Goal: Task Accomplishment & Management: Manage account settings

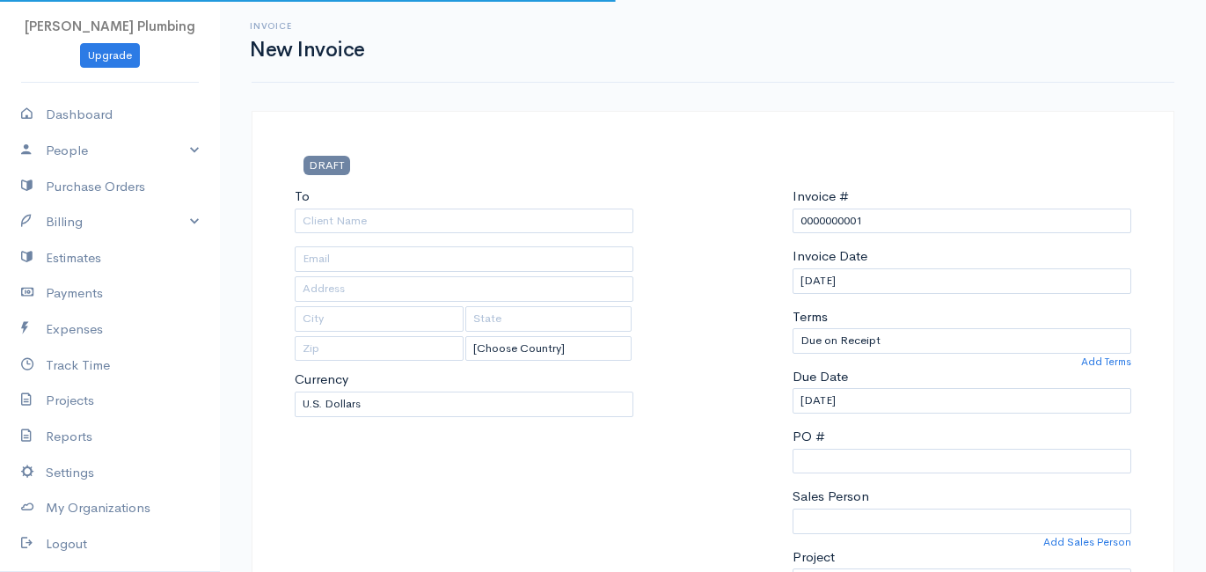
select select "[GEOGRAPHIC_DATA]"
click at [121, 57] on link "Upgrade" at bounding box center [110, 56] width 60 height 26
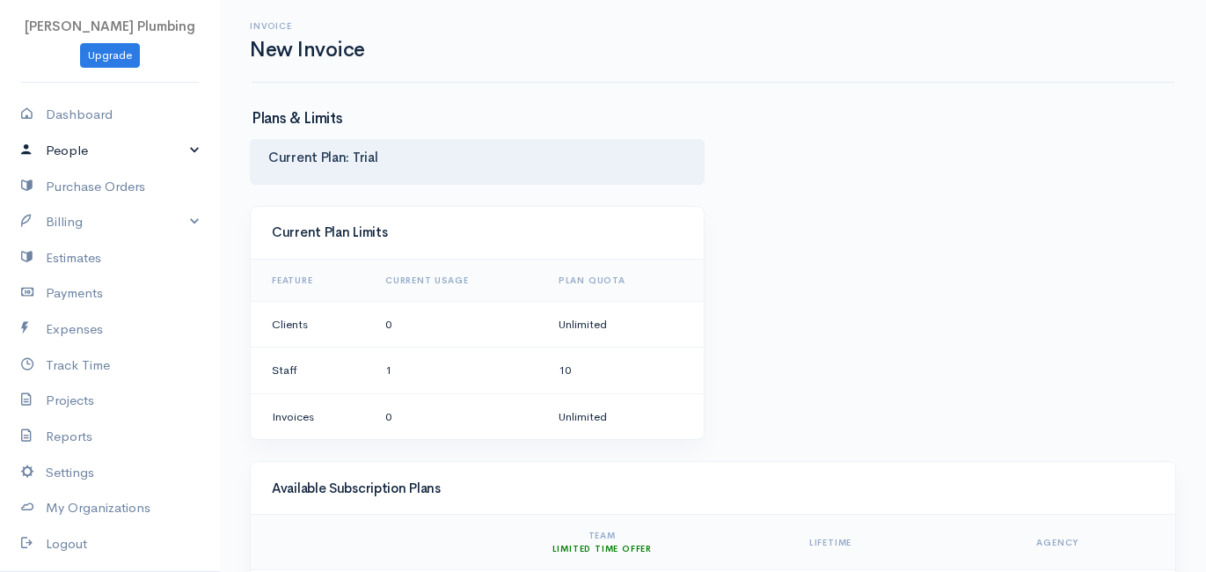
click at [190, 152] on link "People" at bounding box center [110, 151] width 220 height 36
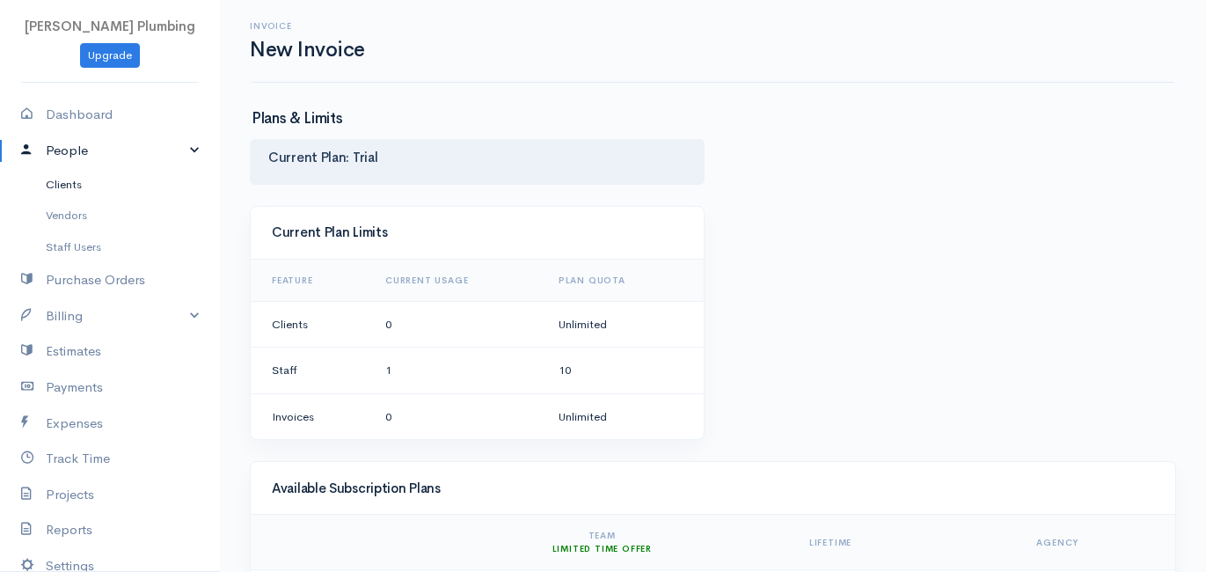
click at [90, 185] on link "Clients" at bounding box center [110, 185] width 220 height 32
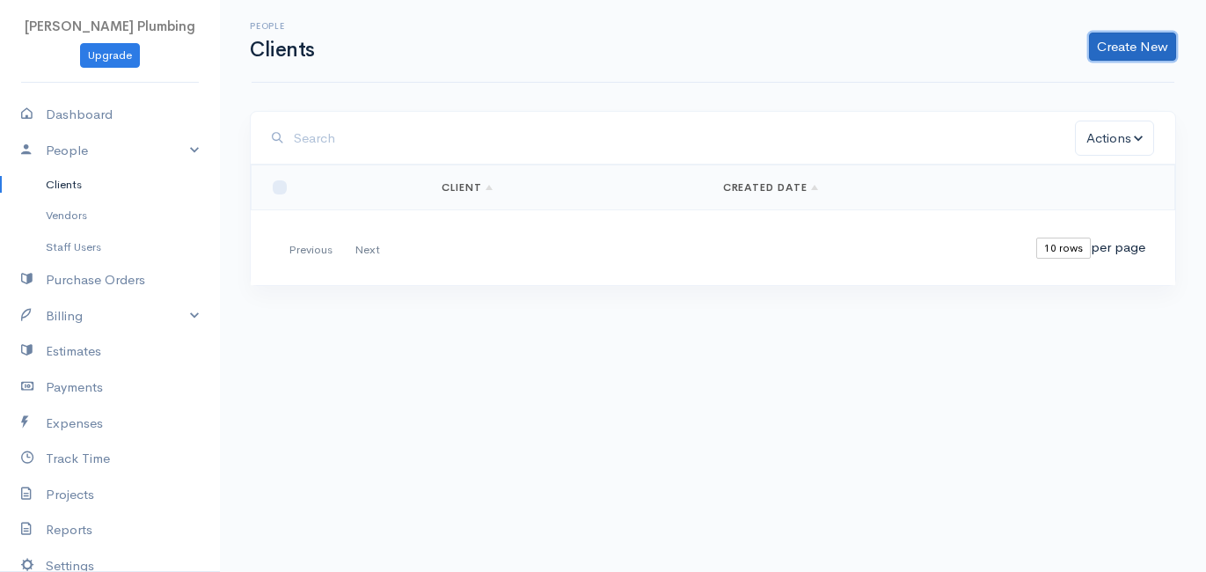
click at [1145, 55] on link "Create New" at bounding box center [1132, 47] width 87 height 28
click at [1083, 105] on link "Import Clients" at bounding box center [1104, 114] width 139 height 31
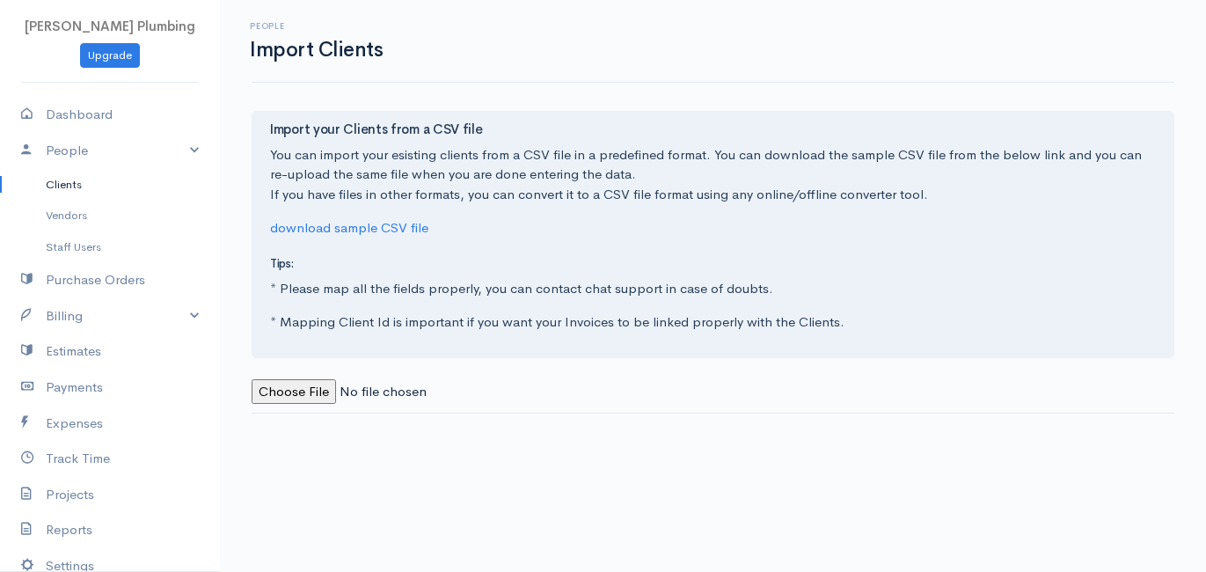
click at [318, 396] on input "file" at bounding box center [371, 392] width 239 height 26
type input "C:\fakepath\customers.csv"
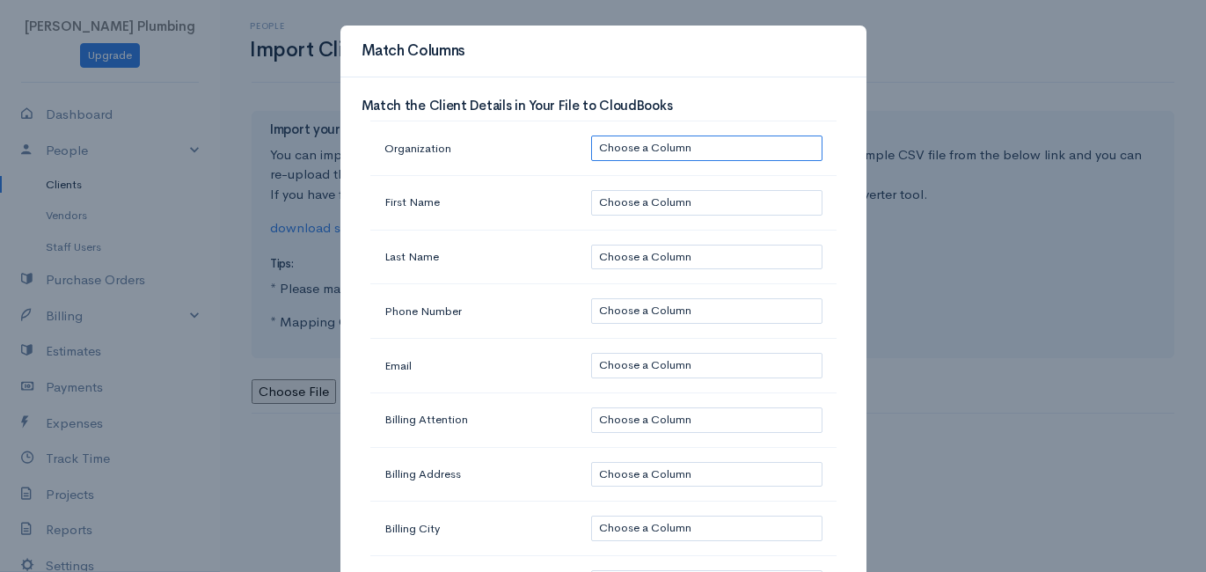
click at [630, 148] on select "Choose a Column customer_name: [PERSON_NAME] email: contact_first_name: [PERSON…" at bounding box center [706, 148] width 230 height 26
click at [560, 154] on td "Organization" at bounding box center [474, 148] width 208 height 55
click at [618, 200] on select "Choose a Column customer_name: [PERSON_NAME] email: contact_first_name: [PERSON…" at bounding box center [706, 203] width 230 height 26
click at [571, 194] on td "First Name" at bounding box center [474, 202] width 208 height 55
click at [657, 192] on select "Choose a Column customer_name: [PERSON_NAME] email: contact_first_name: [PERSON…" at bounding box center [706, 203] width 230 height 26
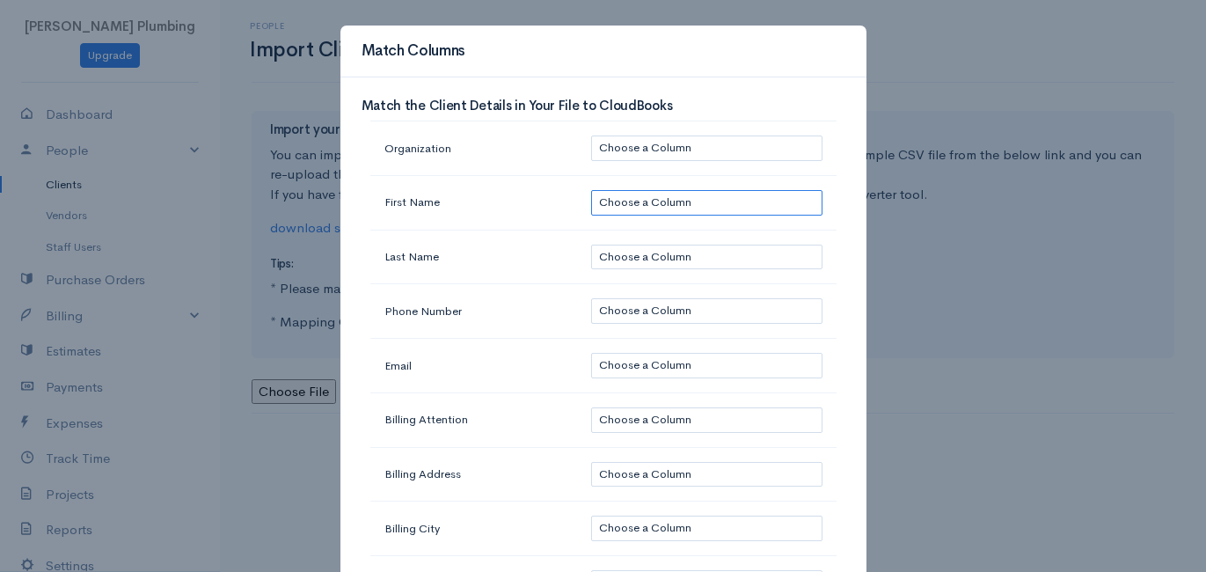
select select "2"
click at [591, 190] on select "Choose a Column customer_name: [PERSON_NAME] email: contact_first_name: [PERSON…" at bounding box center [706, 203] width 230 height 26
click at [647, 200] on select "Choose a Column customer_name: [PERSON_NAME] email: contact_first_name: [PERSON…" at bounding box center [706, 203] width 230 height 26
select select
click at [591, 190] on select "Choose a Column customer_name: [PERSON_NAME] email: contact_first_name: [PERSON…" at bounding box center [706, 203] width 230 height 26
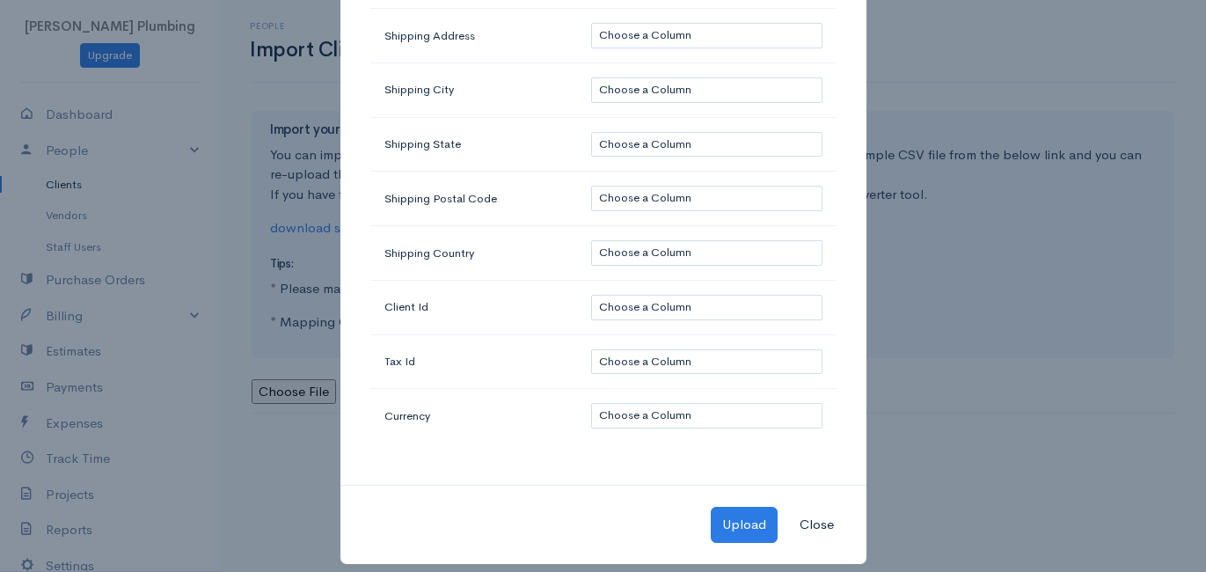
scroll to position [763, 0]
click at [732, 515] on button "Upload" at bounding box center [744, 526] width 67 height 36
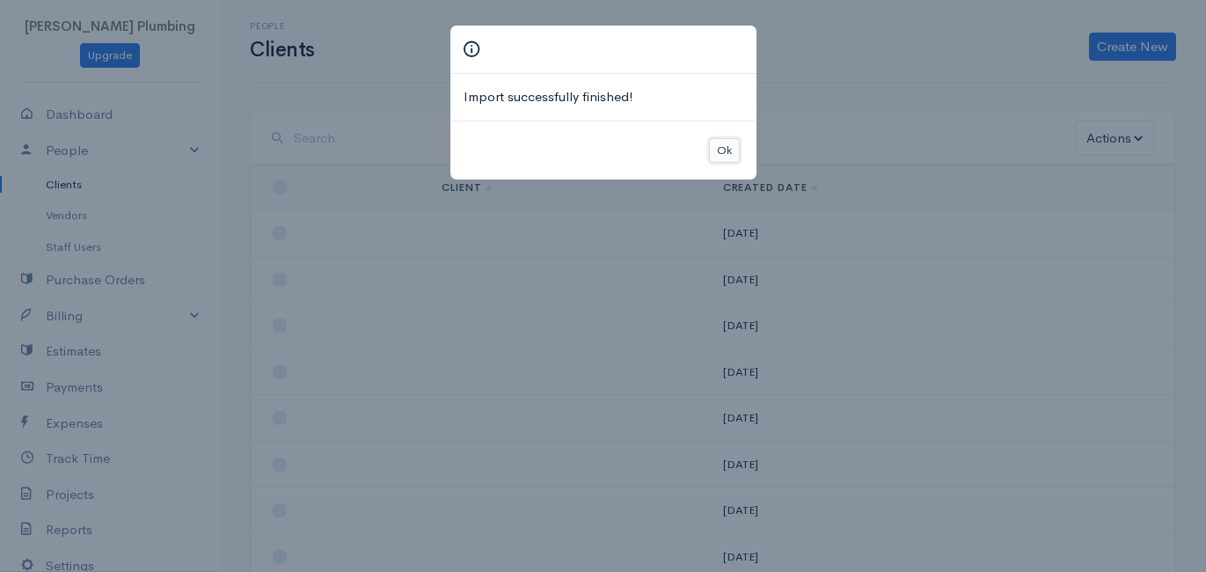
click at [732, 150] on button "Ok" at bounding box center [724, 151] width 31 height 26
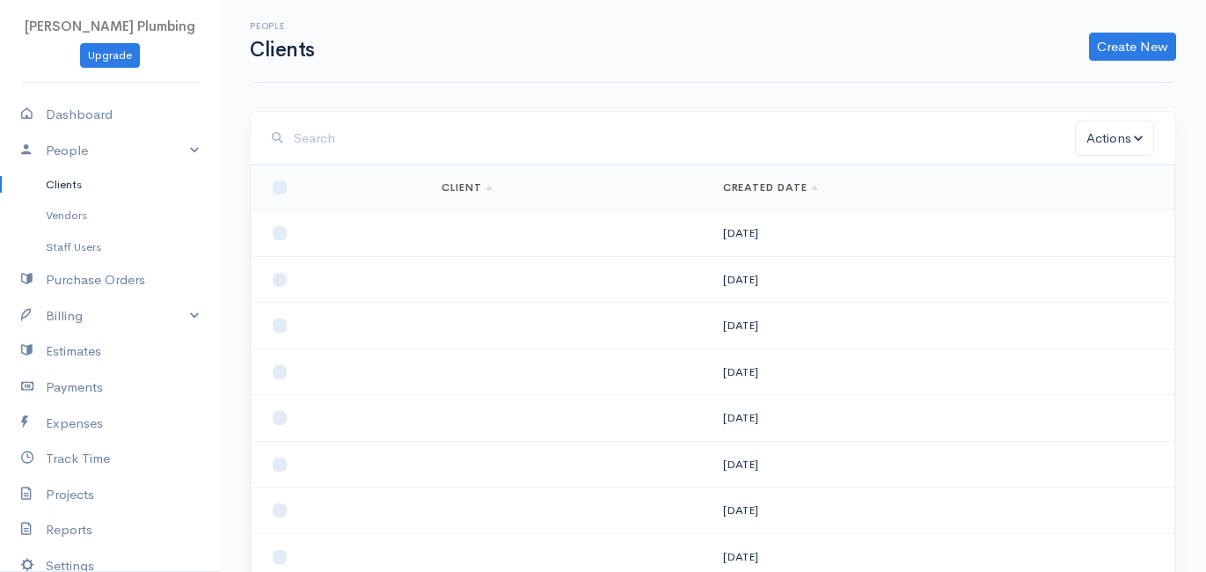
click at [679, 227] on td at bounding box center [568, 233] width 281 height 47
click at [484, 181] on link "Client" at bounding box center [467, 187] width 51 height 14
click at [486, 181] on link "Client" at bounding box center [467, 187] width 51 height 14
click at [1128, 128] on button "Actions" at bounding box center [1114, 139] width 79 height 36
click at [753, 111] on div "Actions Archive Delete Email Download Statement Ask For Review Loading ... Firs…" at bounding box center [713, 429] width 926 height 637
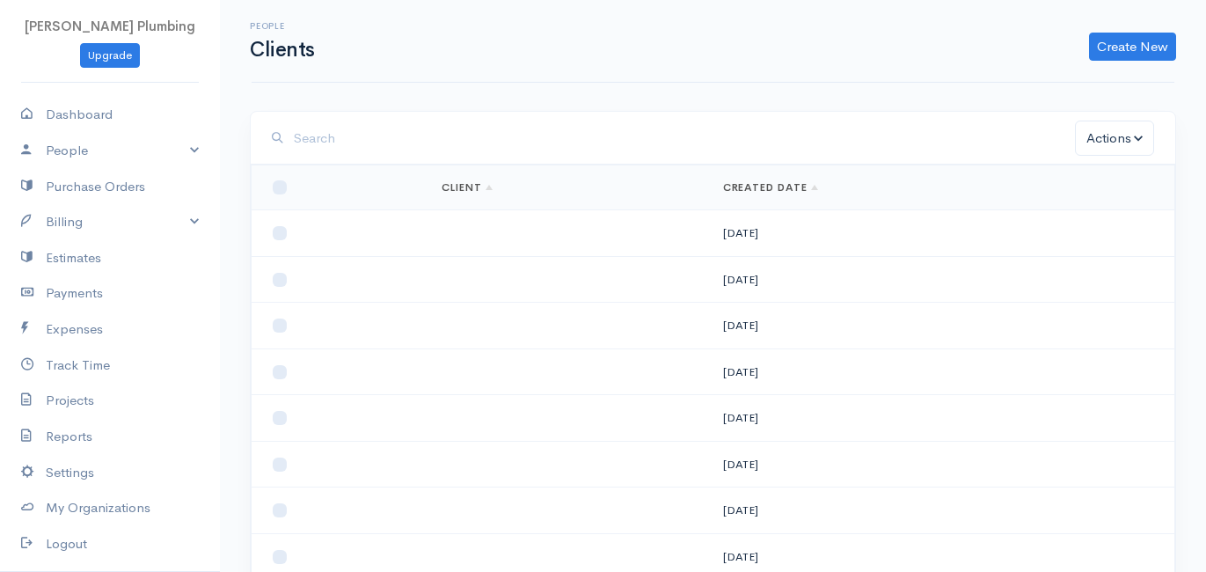
click at [684, 238] on td at bounding box center [568, 233] width 281 height 47
click at [278, 232] on input "checkbox" at bounding box center [280, 233] width 14 height 14
checkbox input "false"
click at [486, 184] on link "Client" at bounding box center [467, 187] width 51 height 14
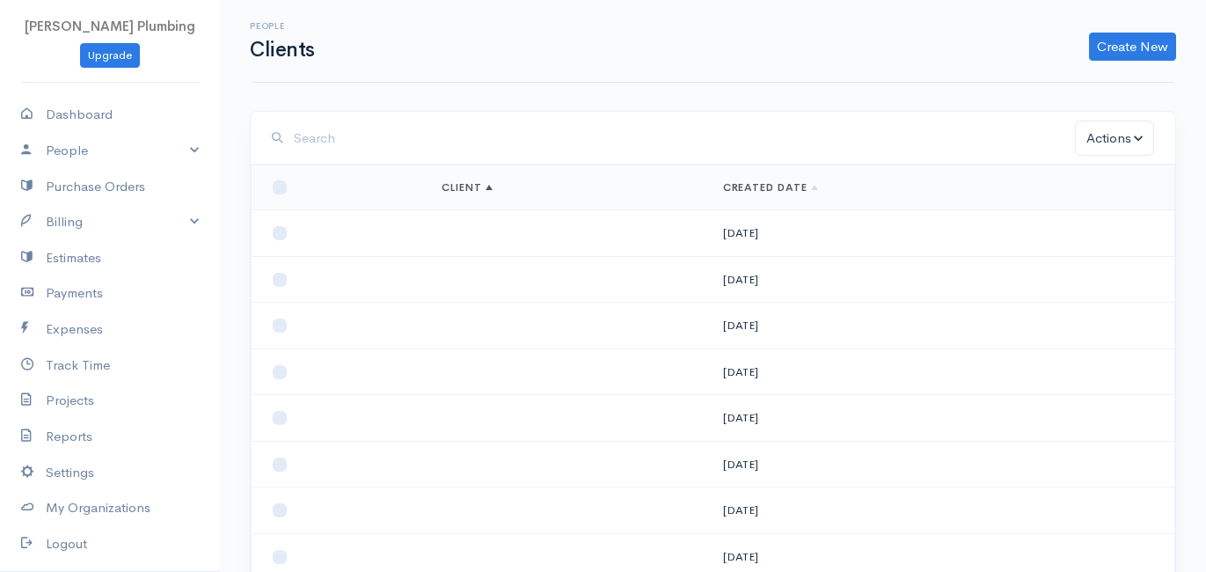
click at [486, 184] on link "Client" at bounding box center [467, 187] width 51 height 14
click at [1108, 144] on button "Actions" at bounding box center [1114, 139] width 79 height 36
click at [1110, 204] on link "Delete" at bounding box center [1156, 208] width 169 height 31
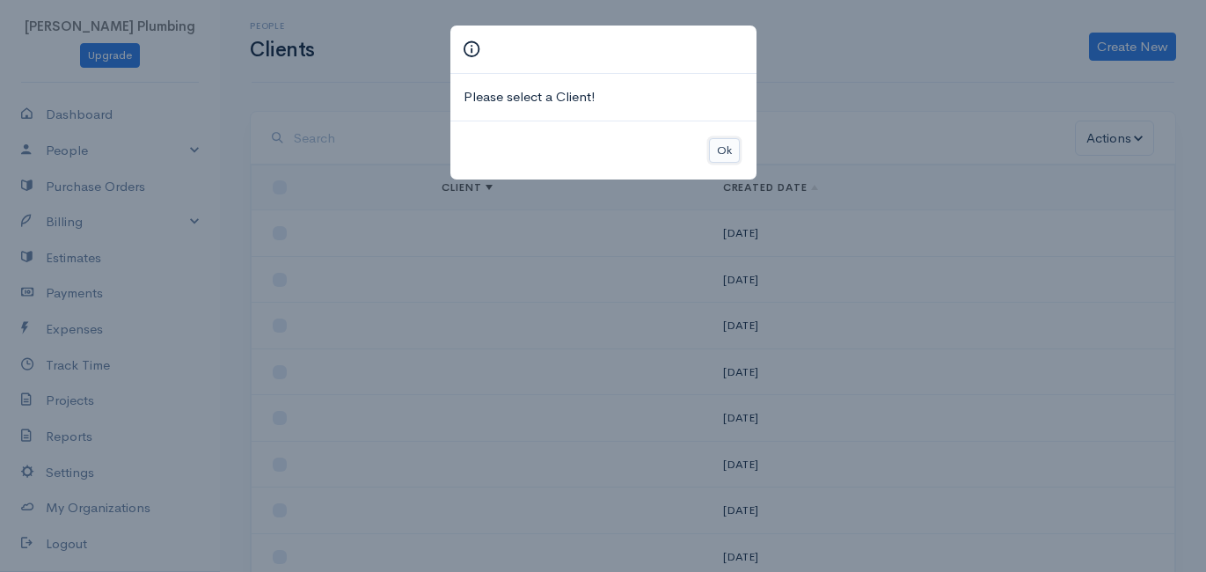
click at [716, 150] on button "Ok" at bounding box center [724, 151] width 31 height 26
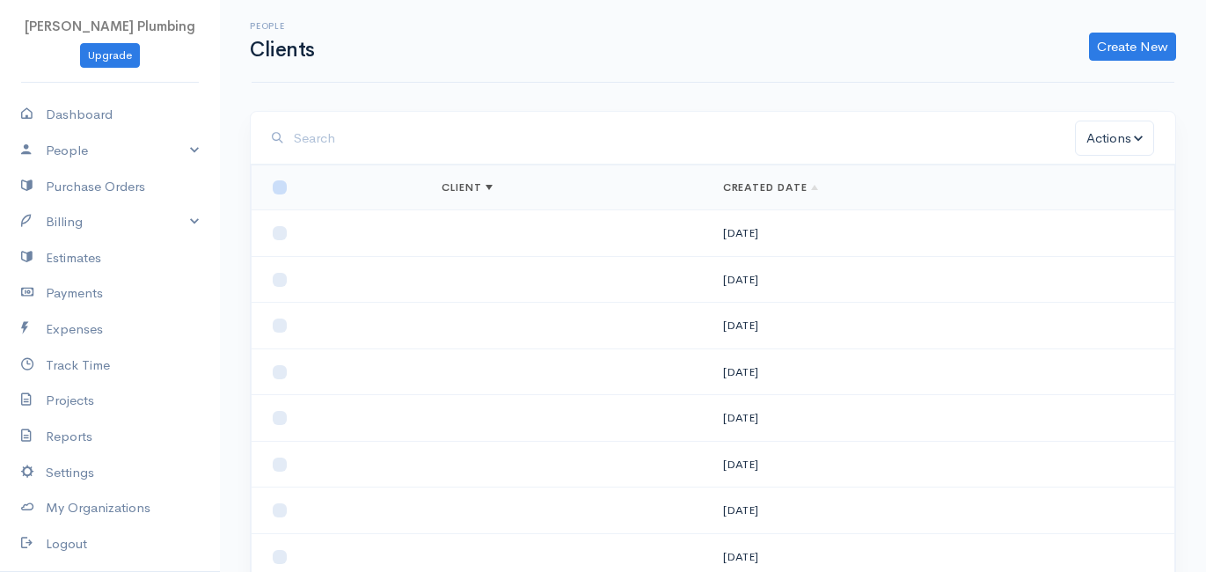
click at [276, 187] on input "checkbox" at bounding box center [280, 187] width 14 height 14
checkbox input "true"
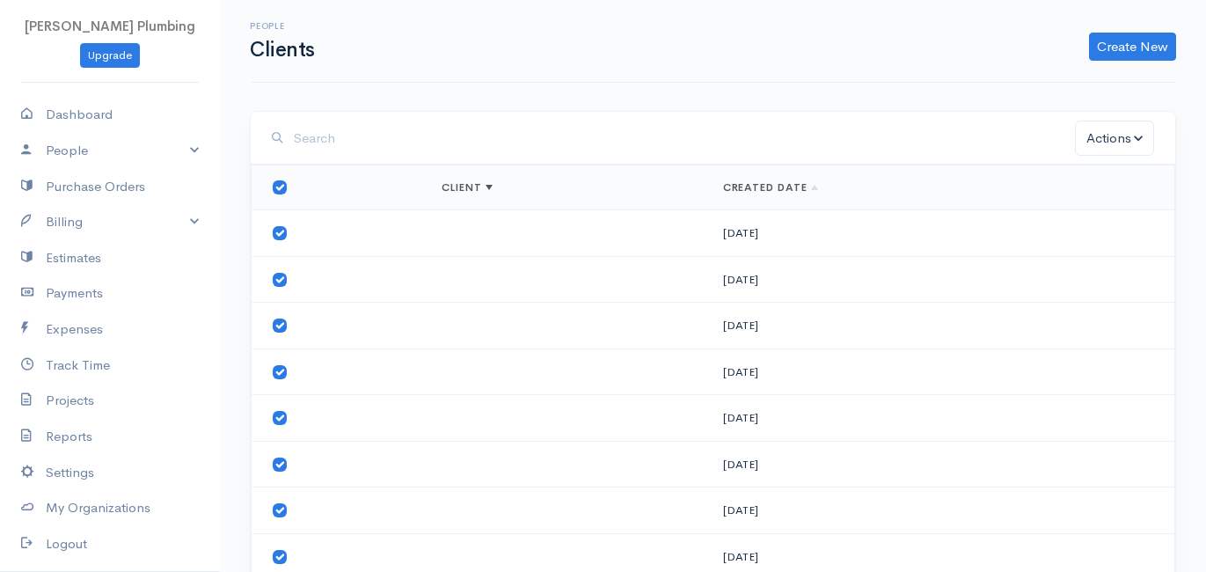
checkbox input "true"
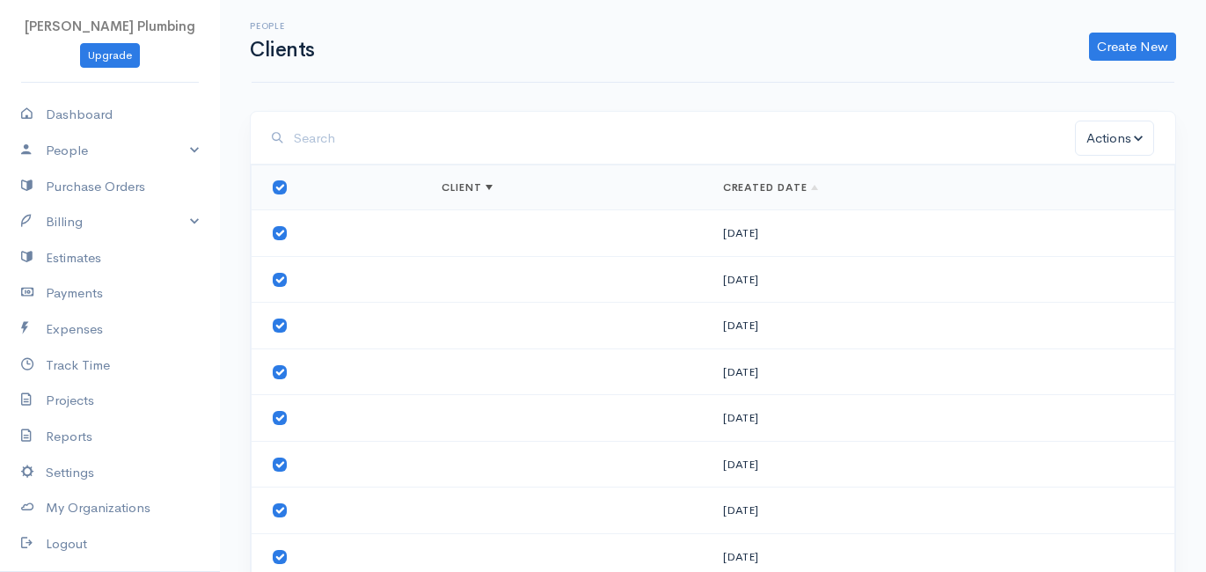
checkbox input "true"
click at [1107, 130] on button "Actions" at bounding box center [1114, 139] width 79 height 36
click at [1116, 204] on link "Delete" at bounding box center [1156, 208] width 169 height 31
click at [274, 184] on input "checkbox" at bounding box center [280, 187] width 14 height 14
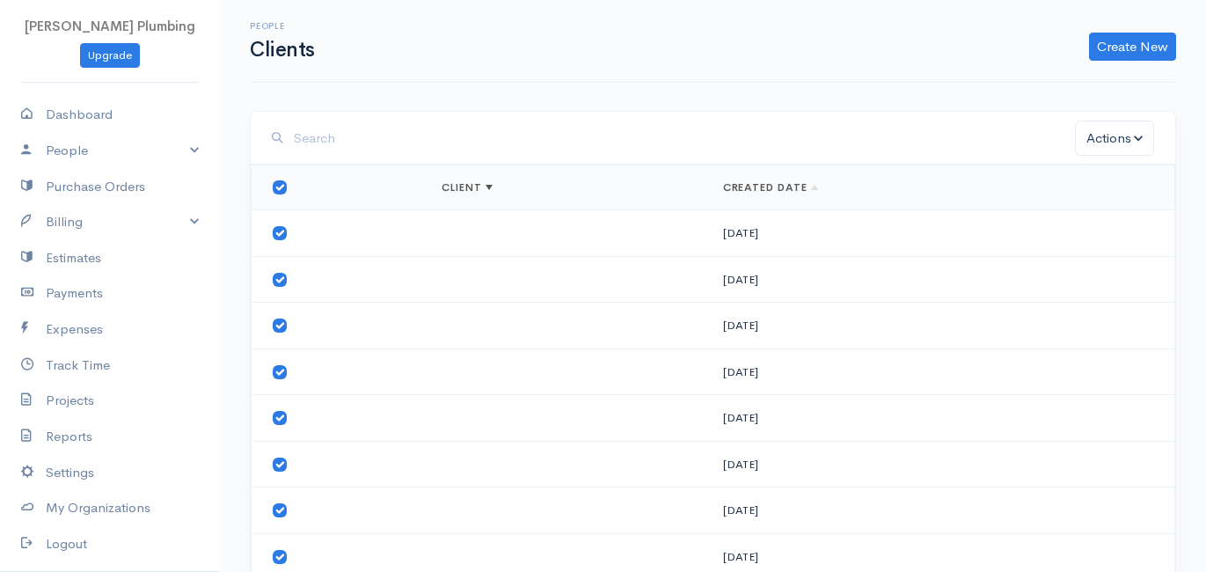
checkbox input "false"
checkbox input "true"
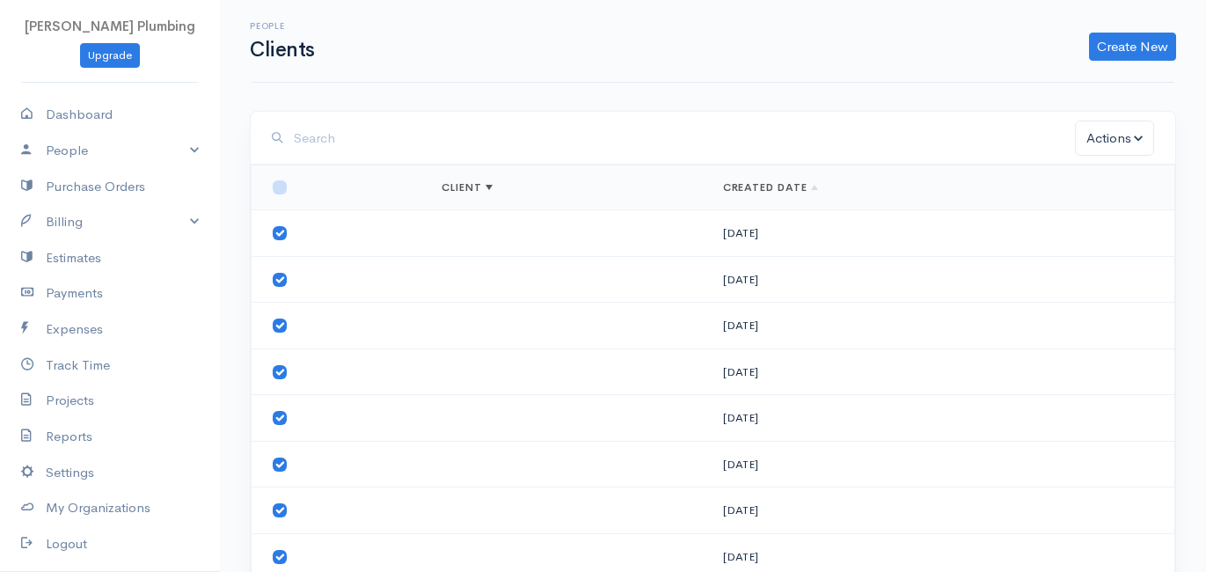
checkbox input "true"
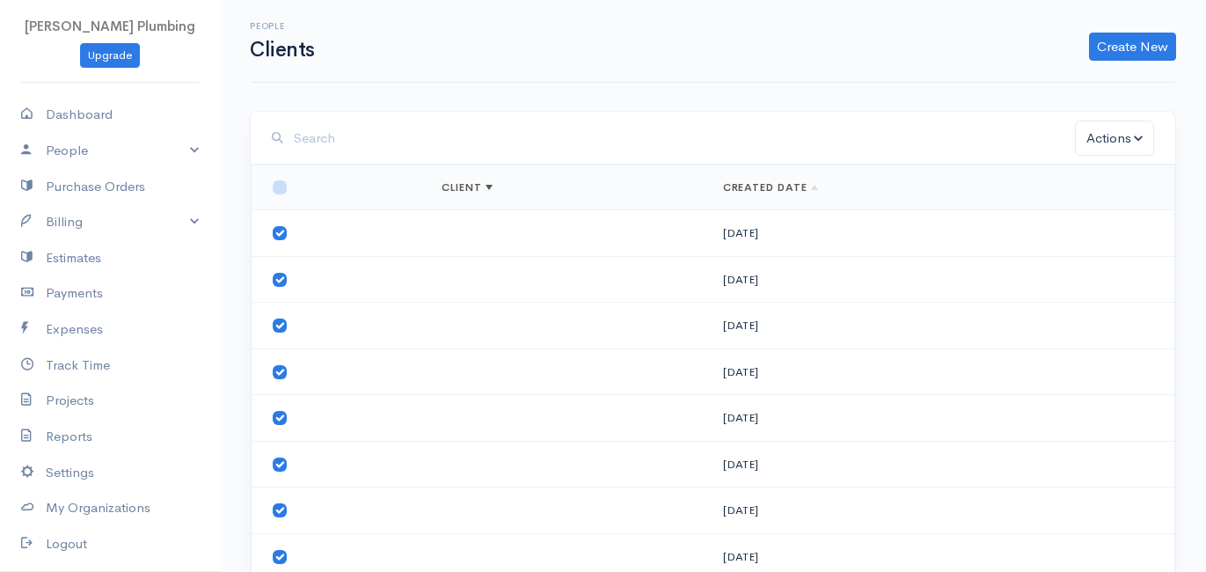
checkbox input "true"
click at [1104, 140] on button "Actions" at bounding box center [1114, 139] width 79 height 36
click at [1114, 218] on link "Delete" at bounding box center [1156, 208] width 169 height 31
click at [278, 185] on input "checkbox" at bounding box center [280, 187] width 14 height 14
checkbox input "true"
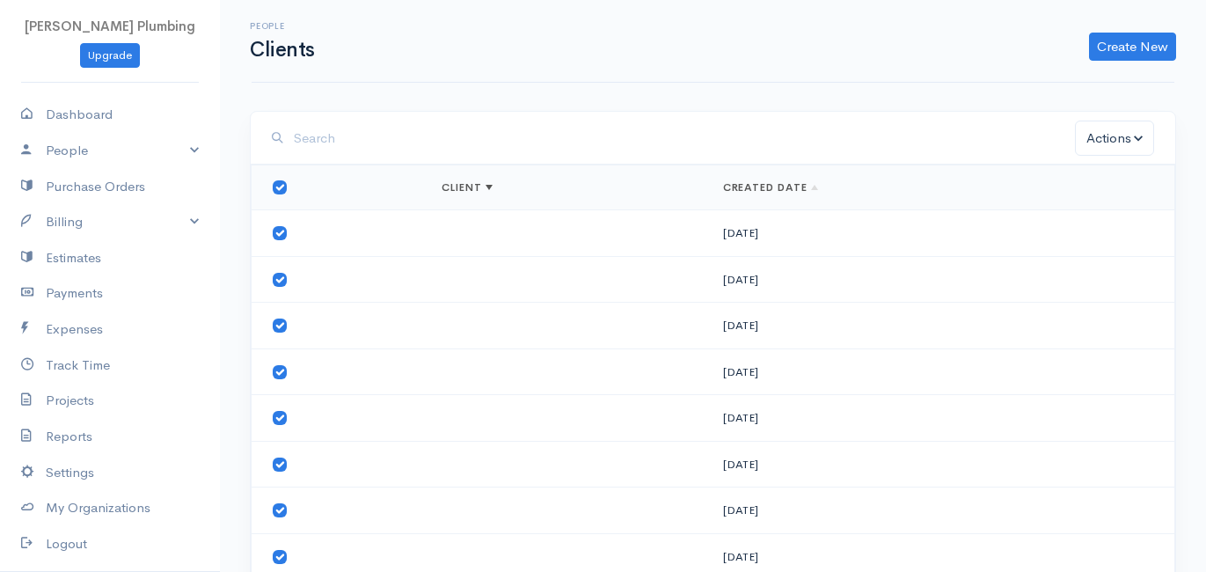
checkbox input "true"
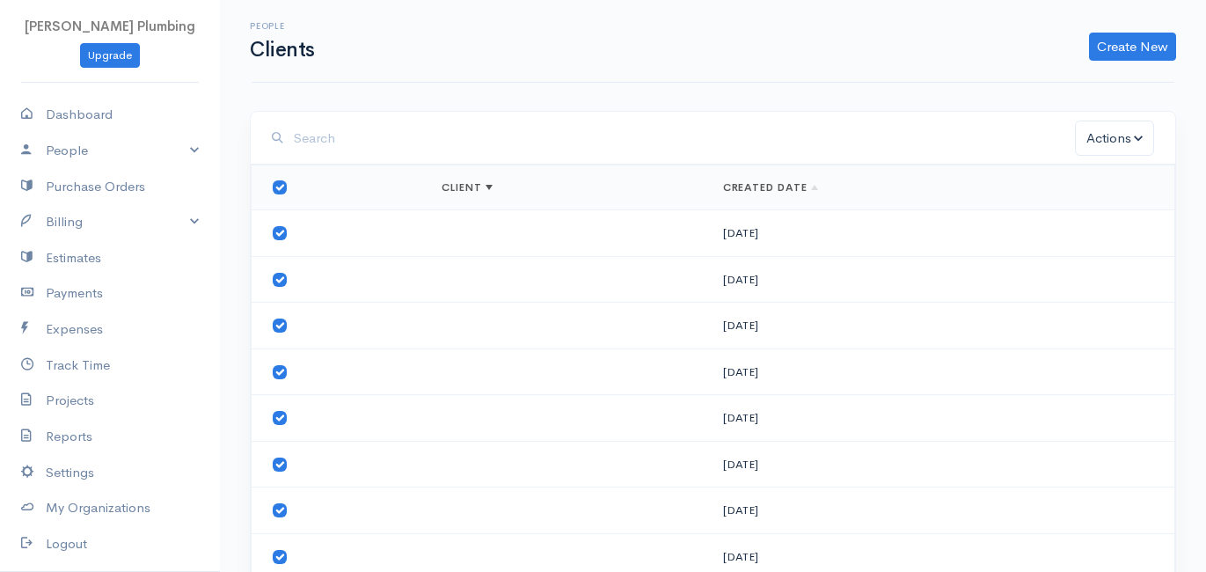
checkbox input "true"
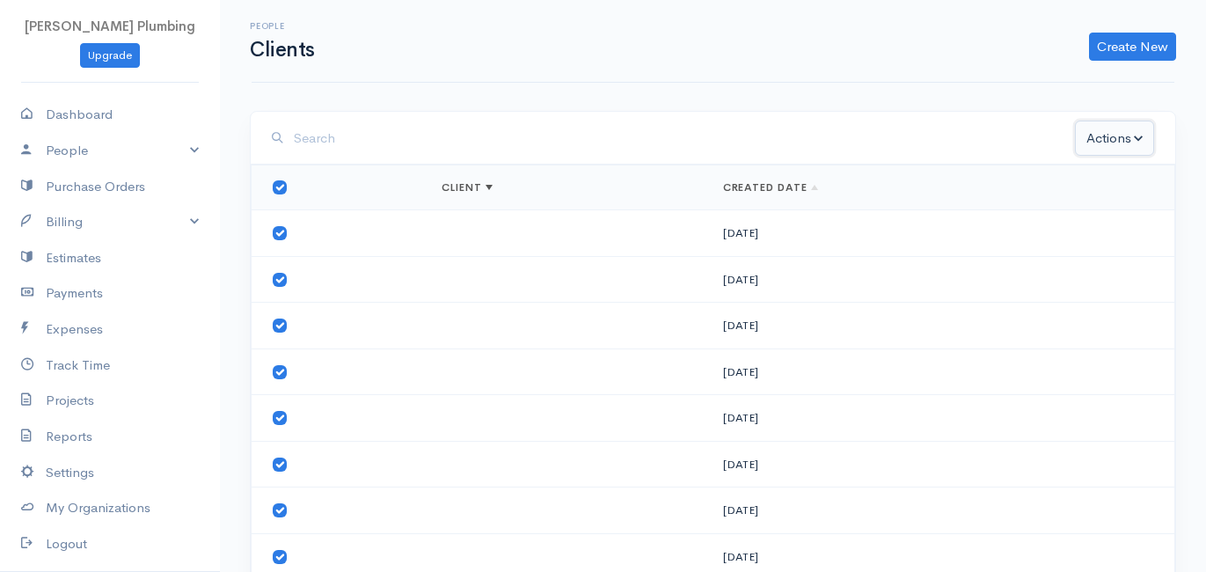
click at [1139, 141] on button "Actions" at bounding box center [1114, 139] width 79 height 36
click at [1124, 205] on link "Delete" at bounding box center [1156, 208] width 169 height 31
click at [281, 191] on input "checkbox" at bounding box center [280, 187] width 14 height 14
checkbox input "false"
checkbox input "true"
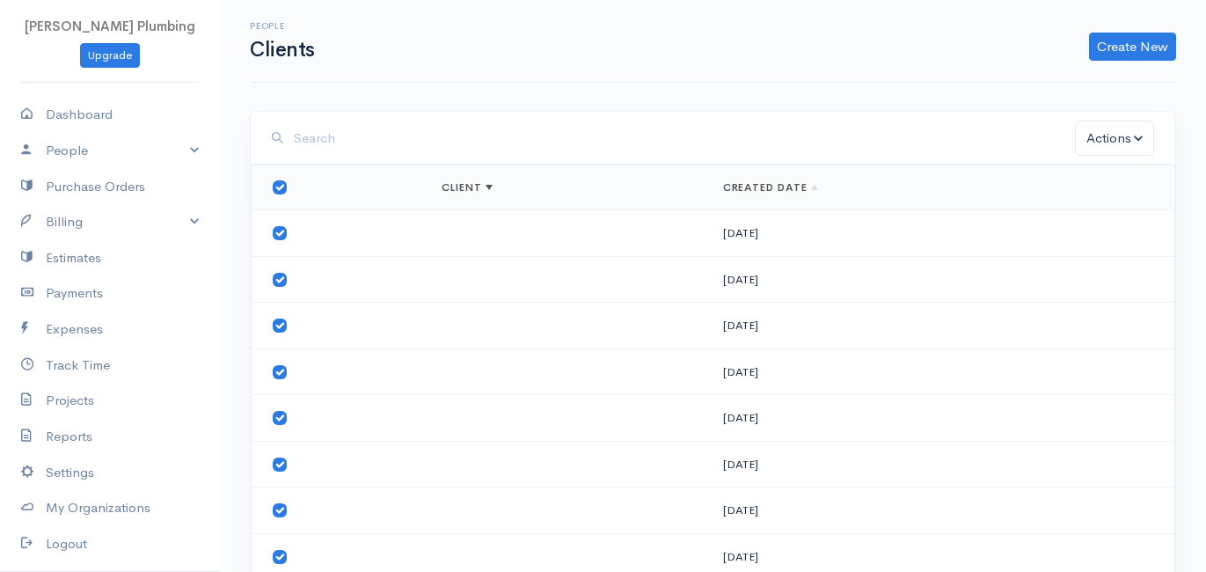
checkbox input "true"
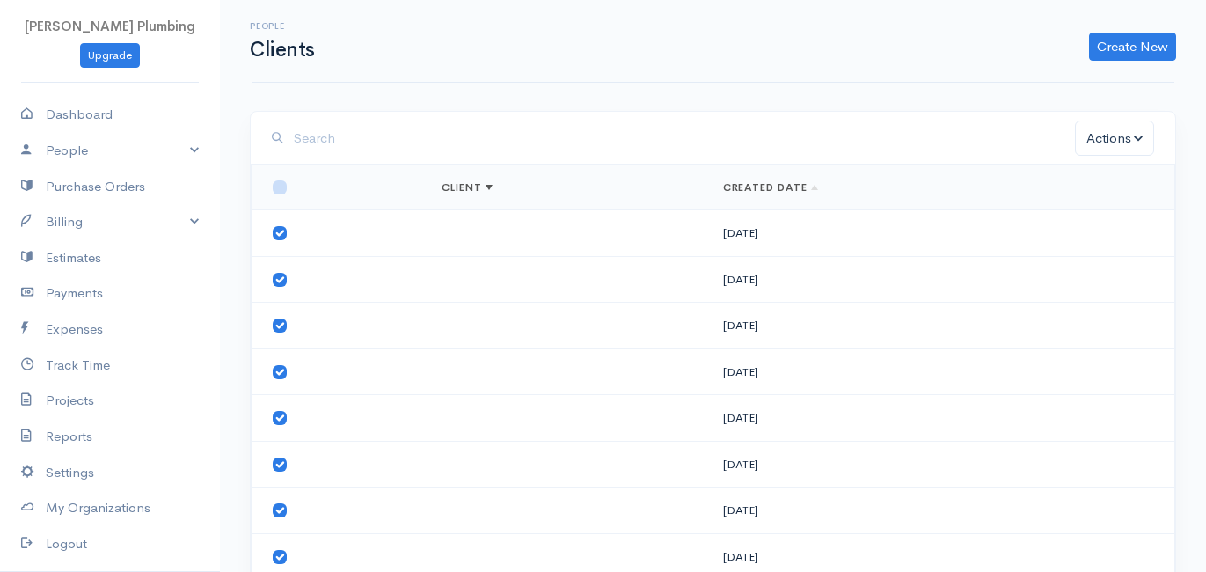
checkbox input "true"
click at [1126, 126] on button "Actions" at bounding box center [1114, 139] width 79 height 36
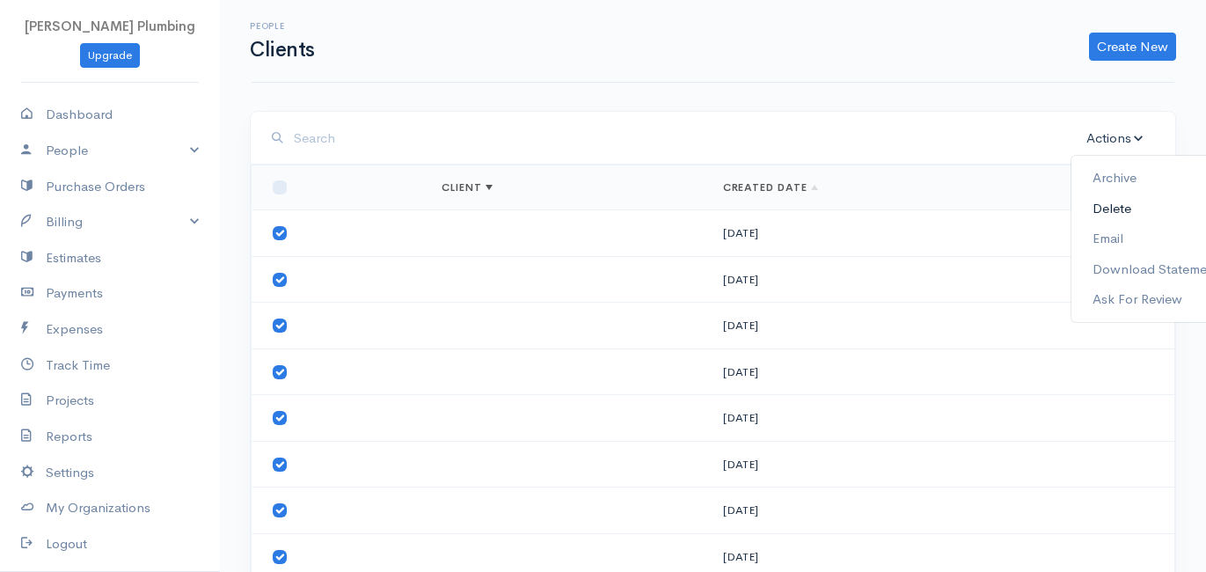
click at [1134, 201] on link "Delete" at bounding box center [1156, 208] width 169 height 31
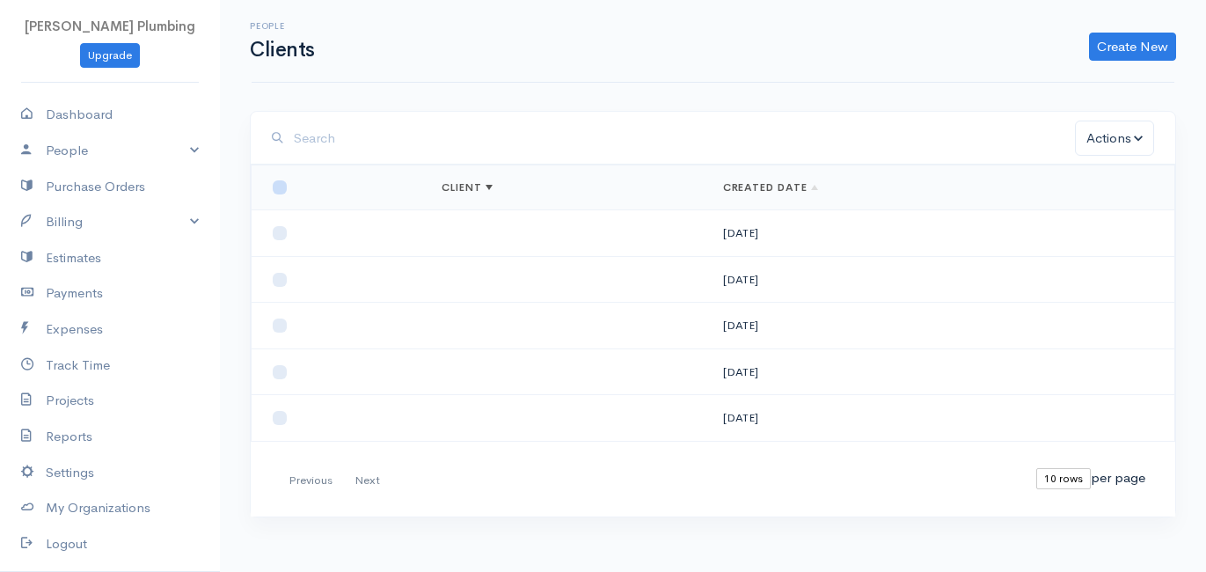
click at [274, 185] on input "checkbox" at bounding box center [280, 187] width 14 height 14
checkbox input "true"
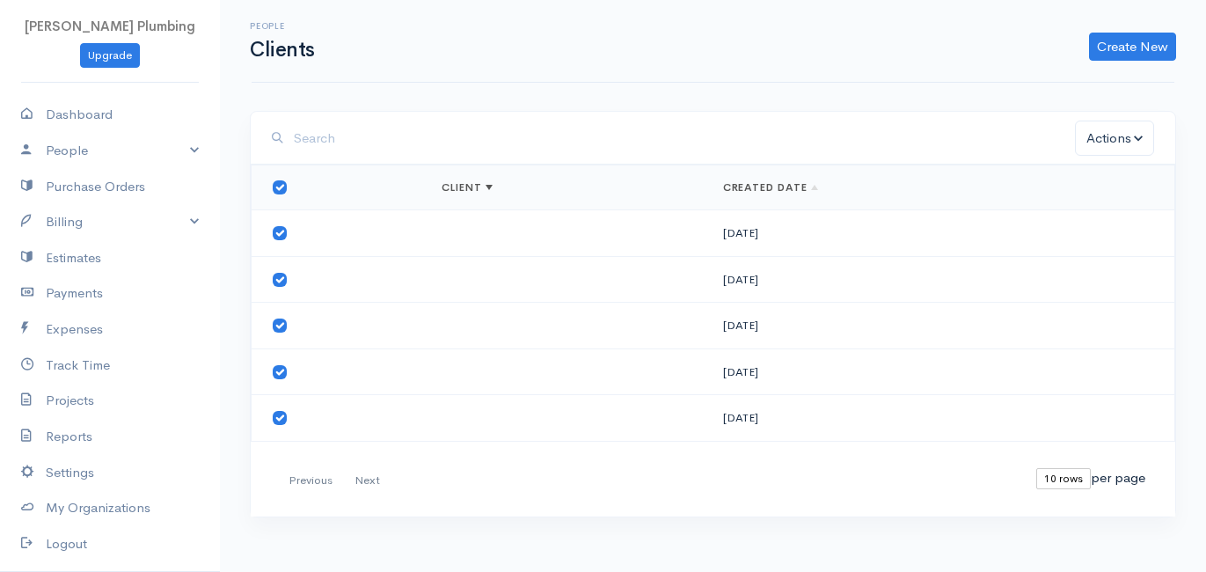
checkbox input "true"
click at [1125, 132] on button "Actions" at bounding box center [1114, 139] width 79 height 36
click at [1120, 207] on link "Delete" at bounding box center [1156, 208] width 169 height 31
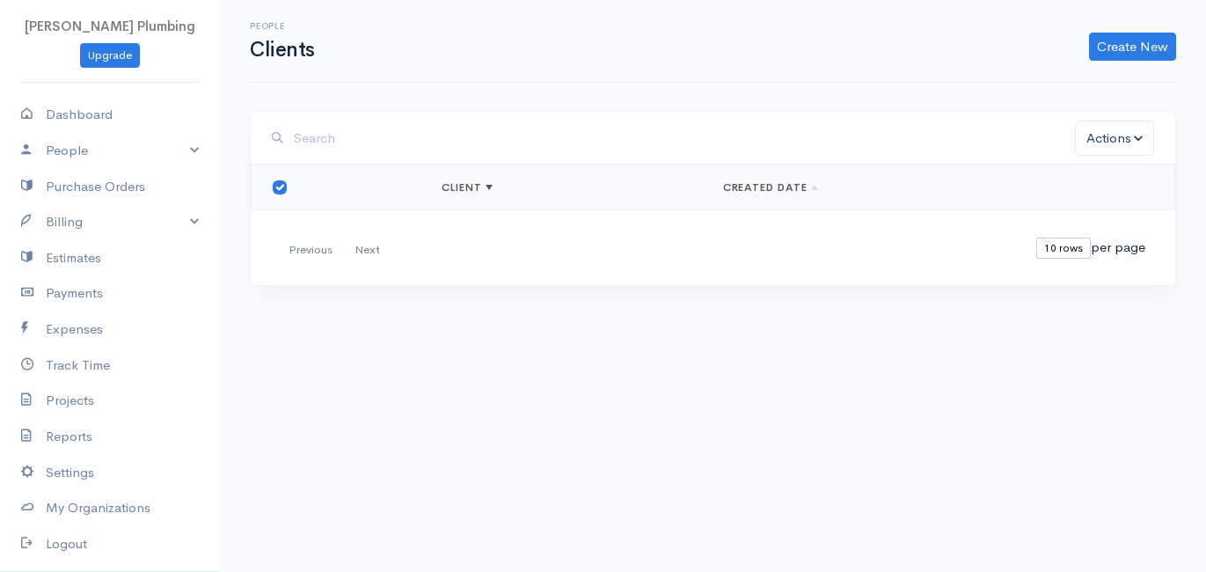
click at [274, 187] on input "checkbox" at bounding box center [280, 187] width 14 height 14
checkbox input "false"
click at [1138, 55] on link "Create New" at bounding box center [1132, 47] width 87 height 28
click at [1108, 110] on link "Import Clients" at bounding box center [1104, 114] width 139 height 31
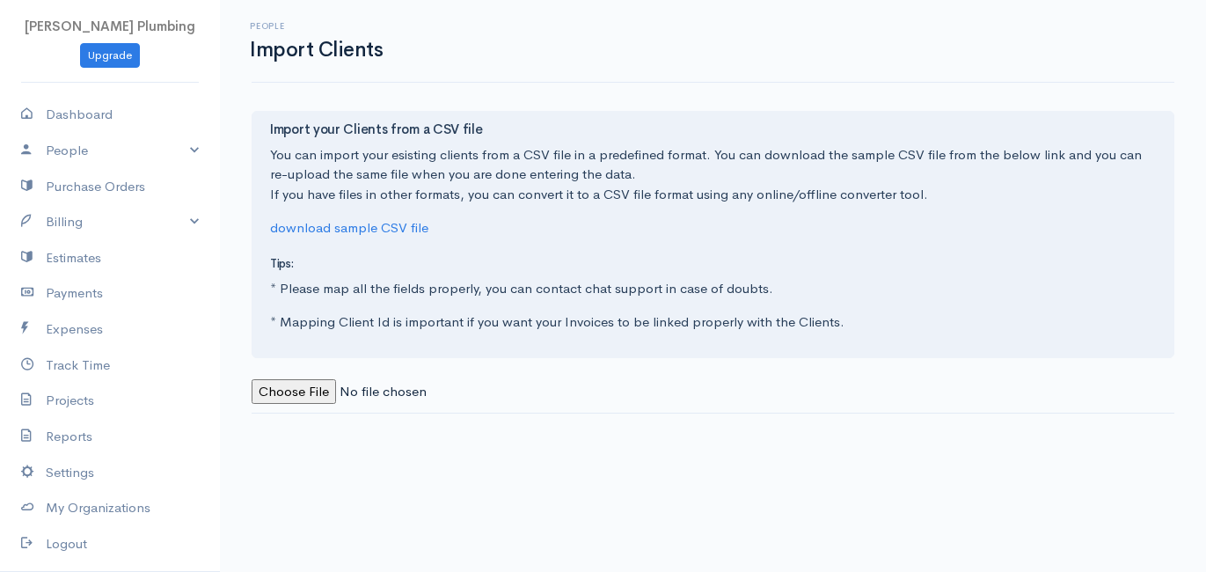
click at [312, 390] on input "file" at bounding box center [371, 392] width 239 height 26
type input "C:\fakepath\customers.csv"
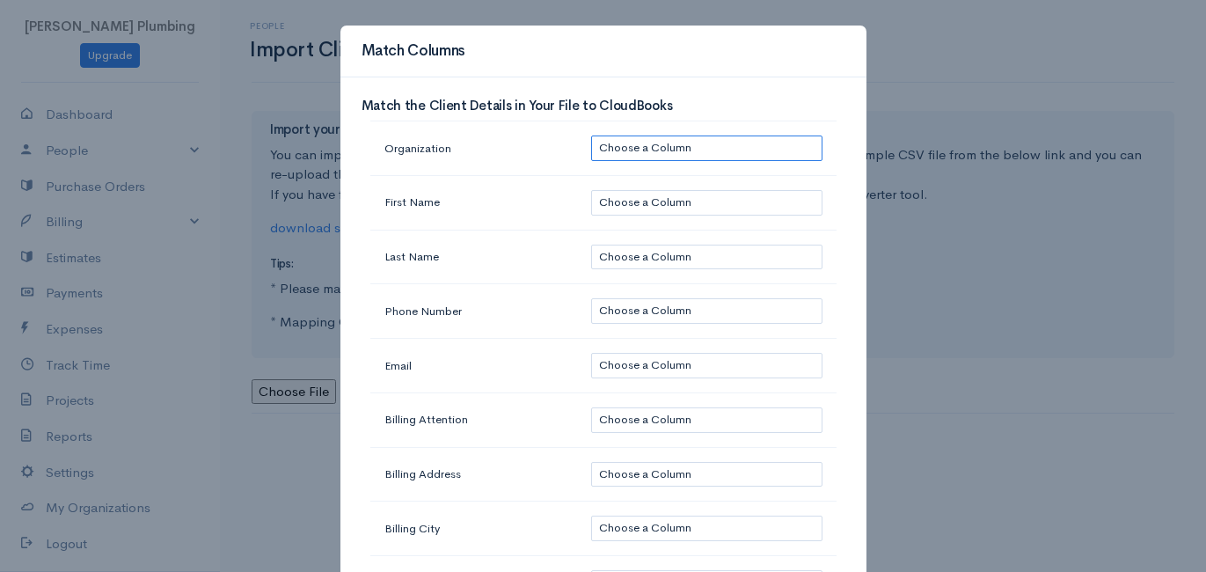
click at [670, 143] on select "Choose a Column customer_name: [PERSON_NAME] email: contact_first_name: [PERSON…" at bounding box center [706, 148] width 230 height 26
select select "10"
click at [591, 135] on select "Choose a Column customer_name: [PERSON_NAME] email: contact_first_name: [PERSON…" at bounding box center [706, 148] width 230 height 26
click at [661, 201] on select "Choose a Column customer_name: [PERSON_NAME] email: contact_first_name: [PERSON…" at bounding box center [706, 203] width 230 height 26
select select "2"
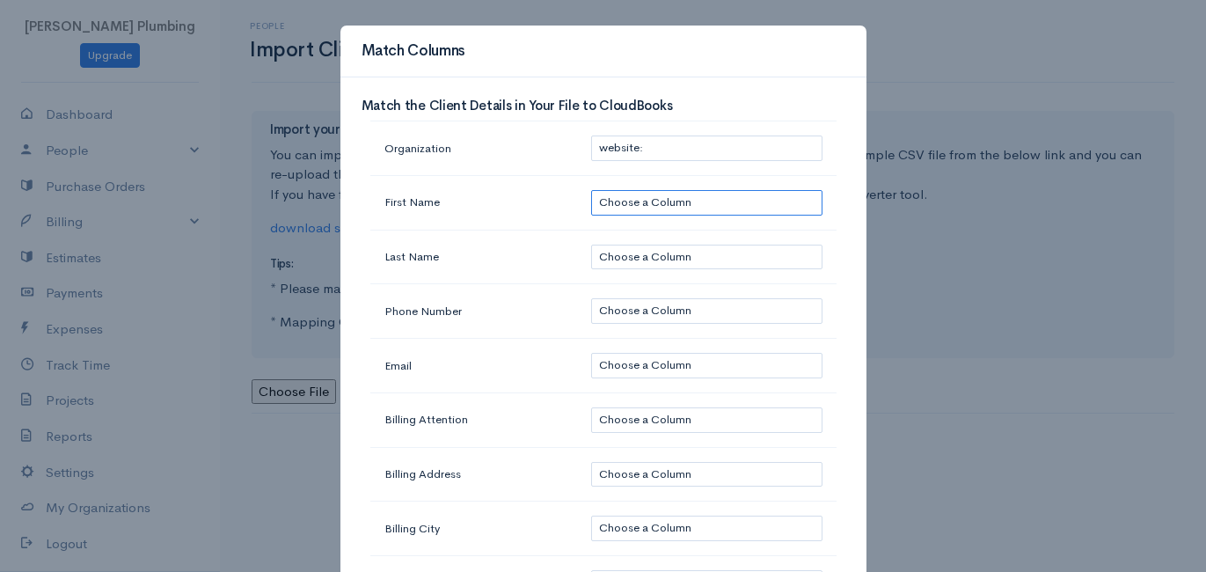
click at [591, 190] on select "Choose a Column customer_name: [PERSON_NAME] email: contact_first_name: [PERSON…" at bounding box center [706, 203] width 230 height 26
click at [678, 250] on select "Choose a Column customer_name: [PERSON_NAME] email: contact_first_name: [PERSON…" at bounding box center [706, 258] width 230 height 26
select select "3"
click at [591, 245] on select "Choose a Column customer_name: [PERSON_NAME] email: contact_first_name: [PERSON…" at bounding box center [706, 258] width 230 height 26
click at [666, 310] on select "Choose a Column customer_name: [PERSON_NAME] email: contact_first_name: [PERSON…" at bounding box center [706, 311] width 230 height 26
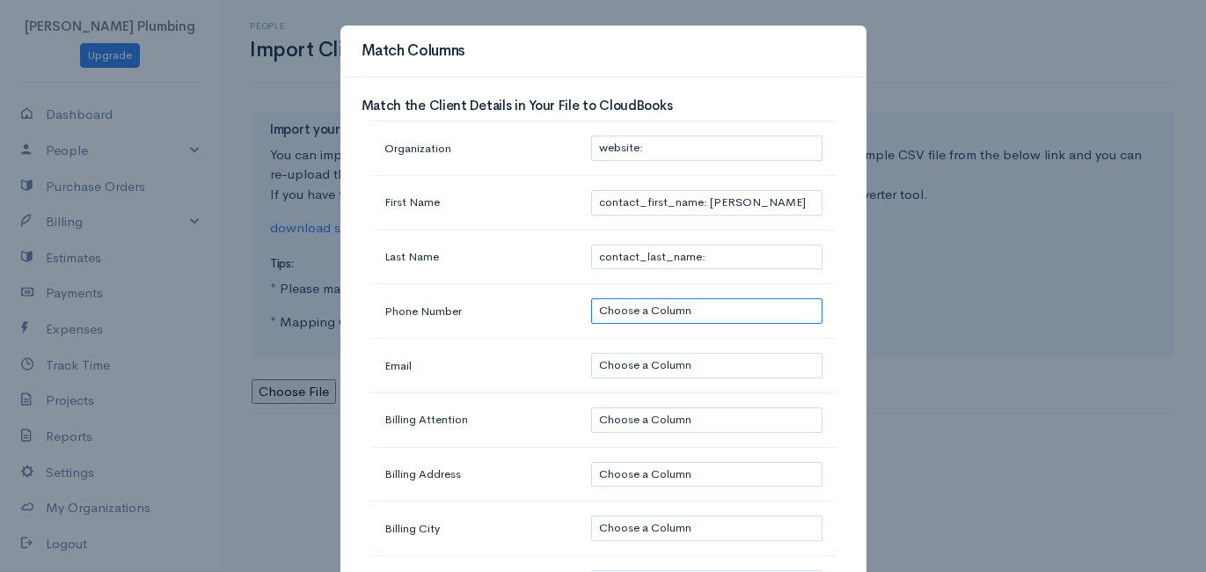
select select "6"
click at [591, 298] on select "Choose a Column customer_name: [PERSON_NAME] email: contact_first_name: [PERSON…" at bounding box center [706, 311] width 230 height 26
click at [630, 364] on select "Choose a Column customer_name: [PERSON_NAME] email: contact_first_name: [PERSON…" at bounding box center [706, 366] width 230 height 26
select select "1"
click at [591, 353] on select "Choose a Column customer_name: [PERSON_NAME] email: contact_first_name: [PERSON…" at bounding box center [706, 366] width 230 height 26
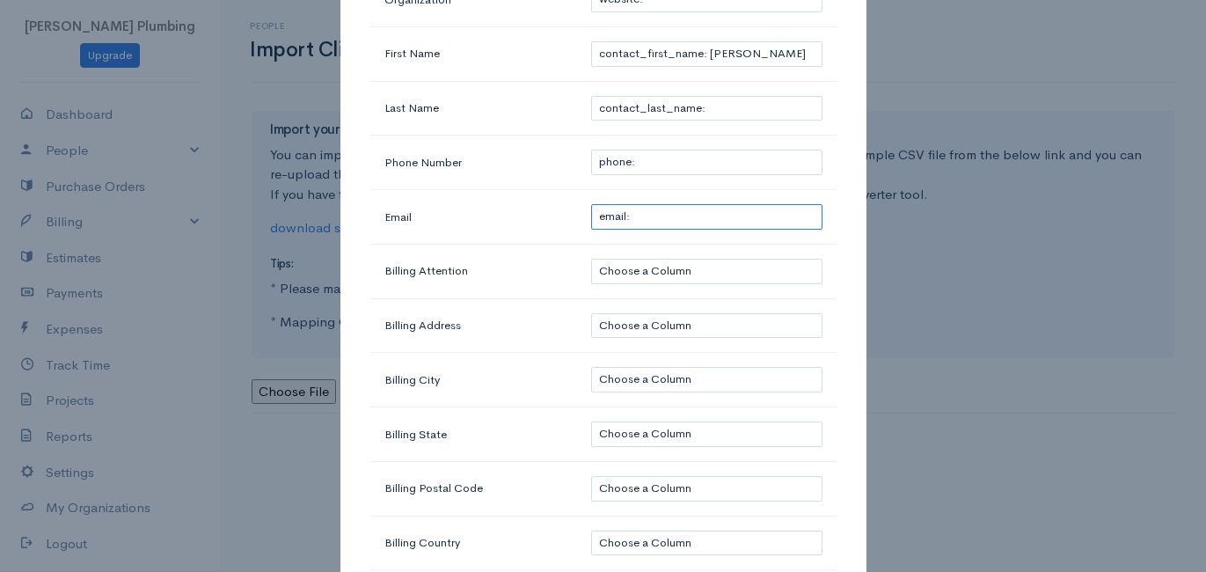
scroll to position [155, 0]
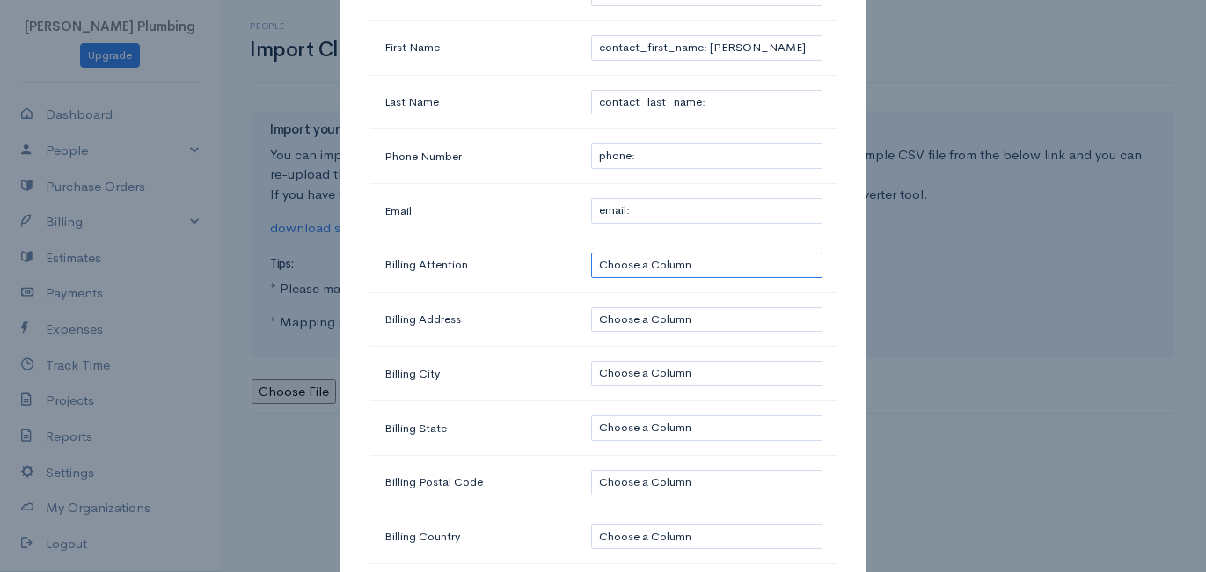
click at [659, 259] on select "Choose a Column customer_name: [PERSON_NAME] email: contact_first_name: [PERSON…" at bounding box center [706, 265] width 230 height 26
click at [560, 192] on td "Email" at bounding box center [474, 211] width 208 height 55
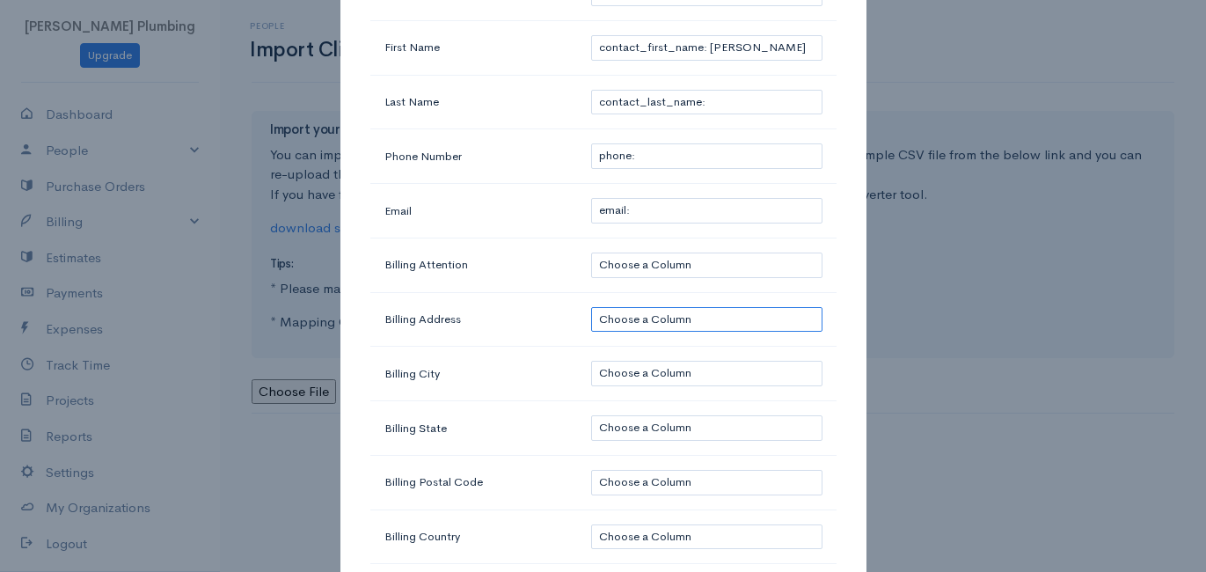
click at [611, 317] on select "Choose a Column customer_name: [PERSON_NAME] email: contact_first_name: [PERSON…" at bounding box center [706, 320] width 230 height 26
select select "13"
click at [591, 307] on select "Choose a Column customer_name: [PERSON_NAME] email: contact_first_name: [PERSON…" at bounding box center [706, 320] width 230 height 26
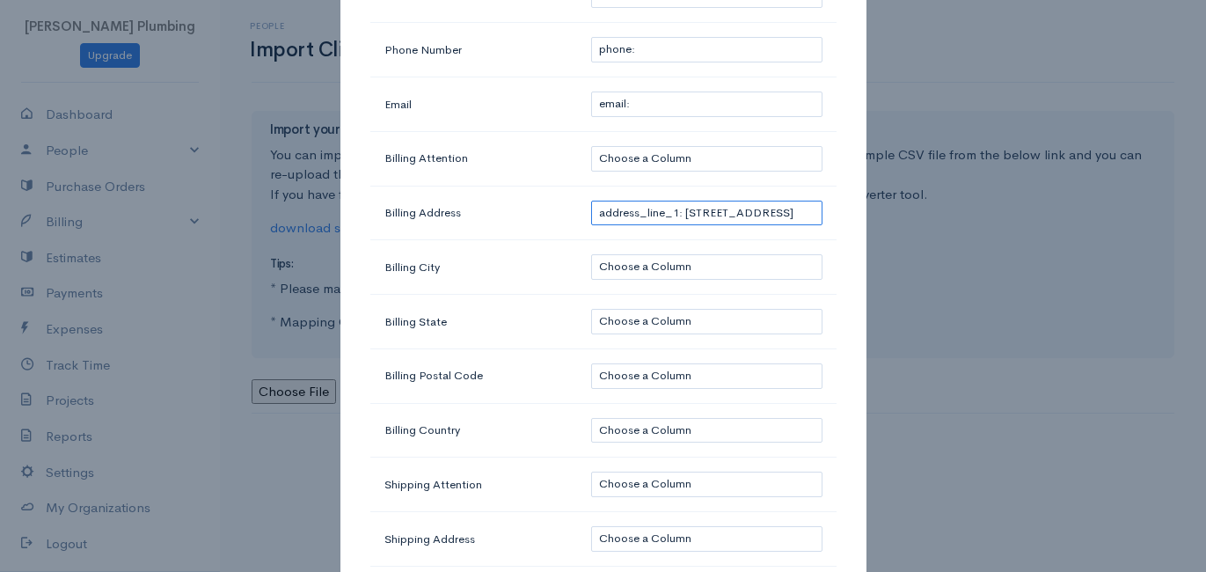
scroll to position [271, 0]
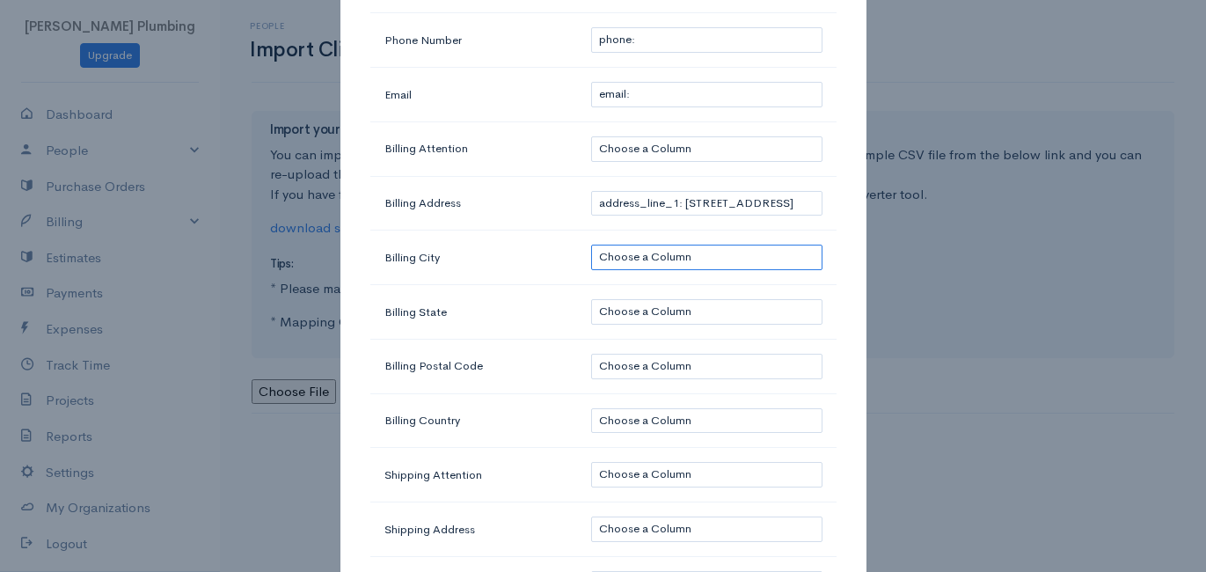
click at [625, 249] on select "Choose a Column customer_name: [PERSON_NAME] email: contact_first_name: [PERSON…" at bounding box center [706, 258] width 230 height 26
select select "15"
click at [591, 245] on select "Choose a Column customer_name: [PERSON_NAME] email: contact_first_name: [PERSON…" at bounding box center [706, 258] width 230 height 26
click at [609, 308] on select "Choose a Column customer_name: [PERSON_NAME] email: contact_first_name: [PERSON…" at bounding box center [706, 312] width 230 height 26
select select "12"
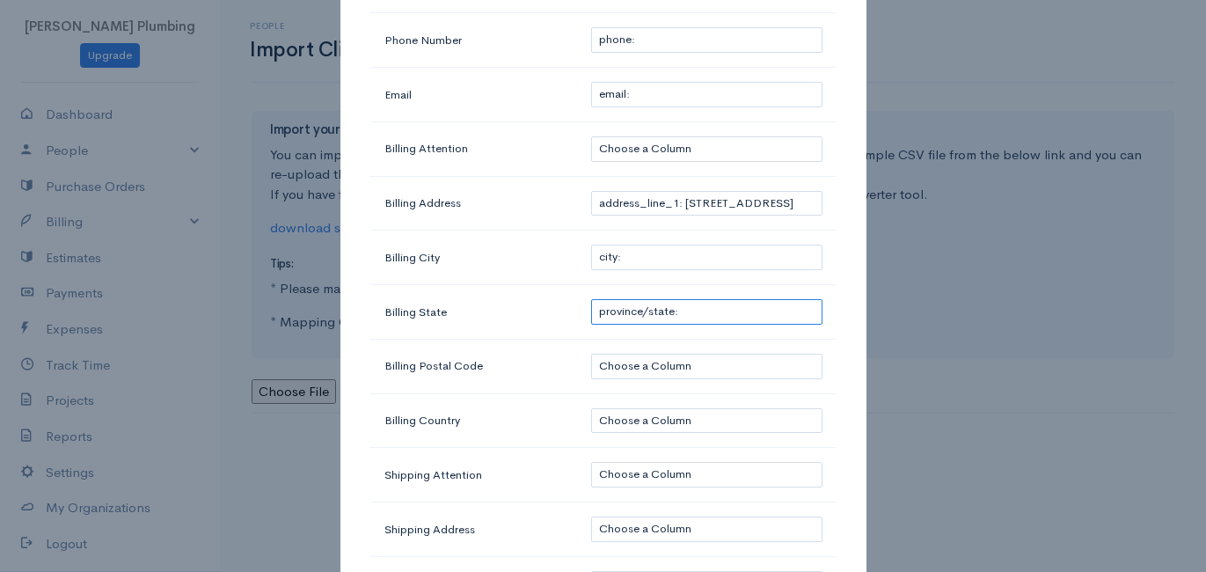
click at [591, 299] on select "Choose a Column customer_name: [PERSON_NAME] email: contact_first_name: [PERSON…" at bounding box center [706, 312] width 230 height 26
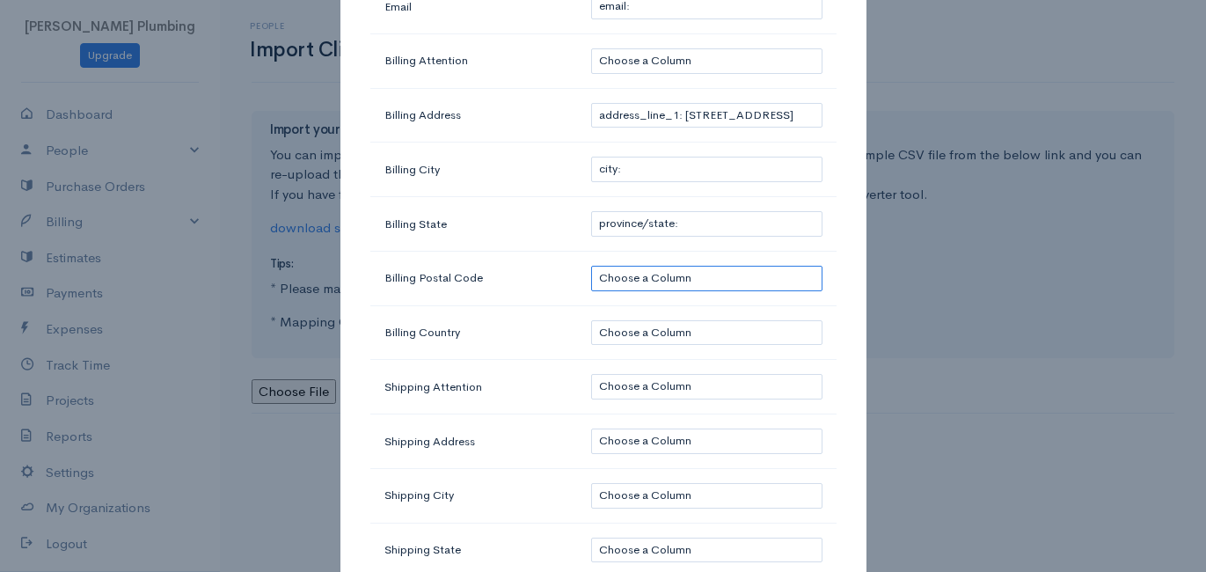
click at [618, 272] on select "Choose a Column customer_name: [PERSON_NAME] email: contact_first_name: [PERSON…" at bounding box center [706, 279] width 230 height 26
select select "16"
click at [591, 266] on select "Choose a Column customer_name: [PERSON_NAME] email: contact_first_name: [PERSON…" at bounding box center [706, 279] width 230 height 26
click at [627, 330] on select "Choose a Column customer_name: [PERSON_NAME] email: contact_first_name: [PERSON…" at bounding box center [706, 333] width 230 height 26
select select "11"
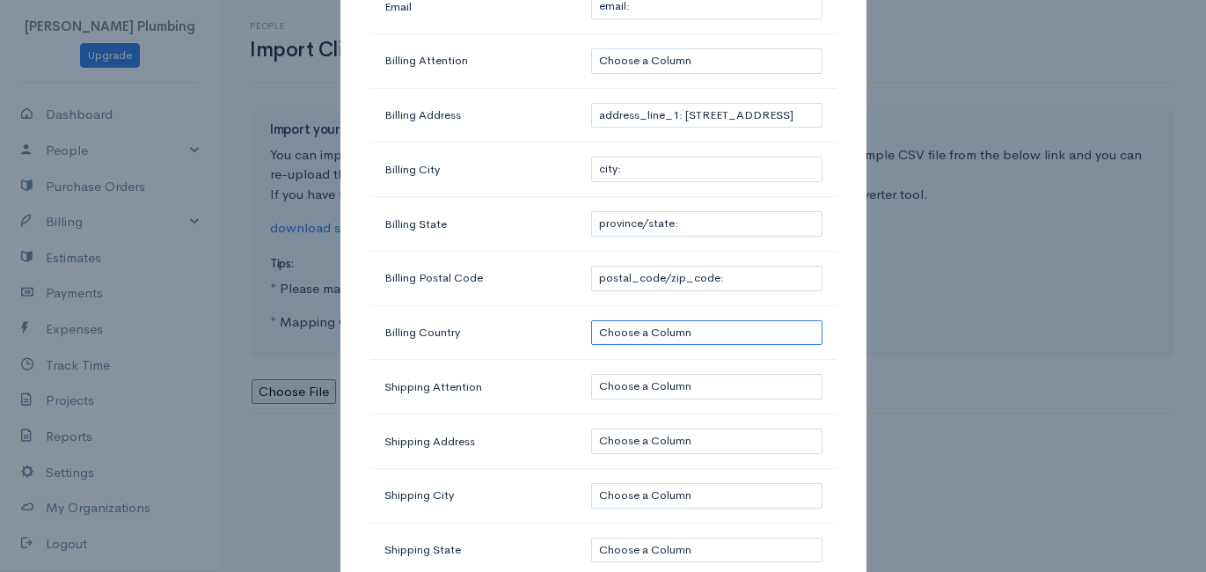
click at [591, 320] on select "Choose a Column customer_name: [PERSON_NAME] email: contact_first_name: [PERSON…" at bounding box center [706, 333] width 230 height 26
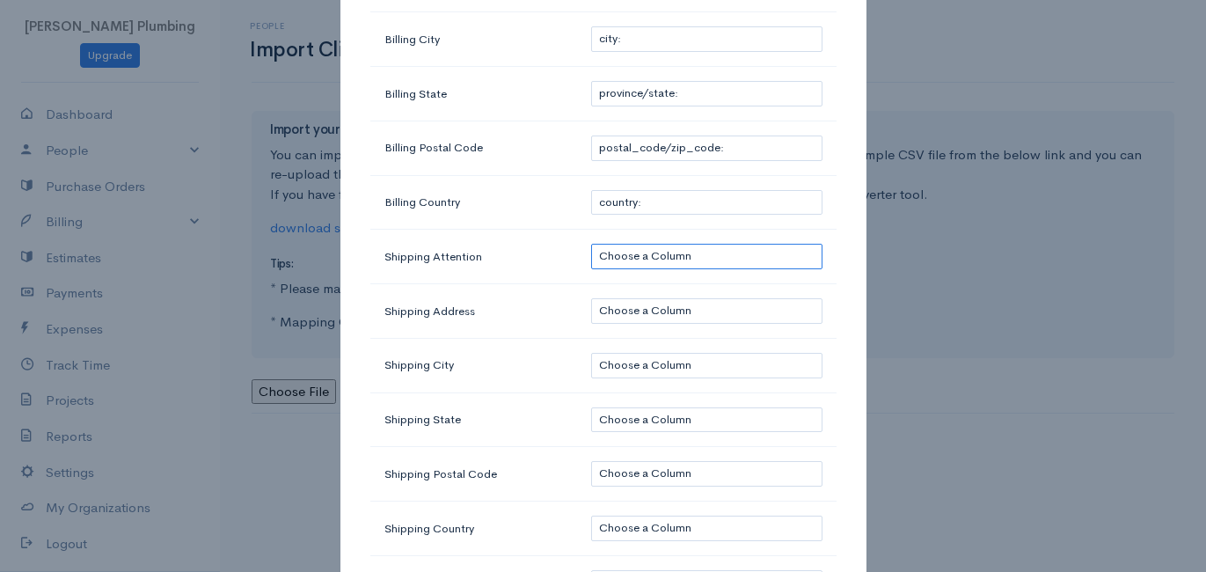
click at [645, 246] on select "Choose a Column customer_name: [PERSON_NAME] email: contact_first_name: [PERSON…" at bounding box center [706, 257] width 230 height 26
click at [567, 230] on td "Shipping Attention" at bounding box center [474, 257] width 208 height 55
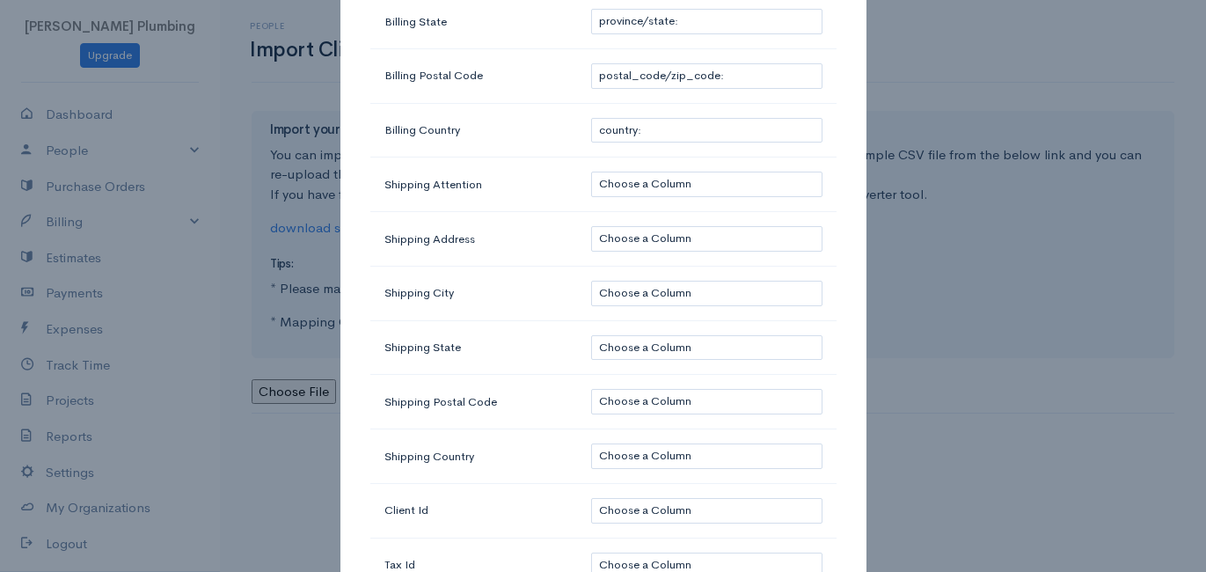
scroll to position [573, 0]
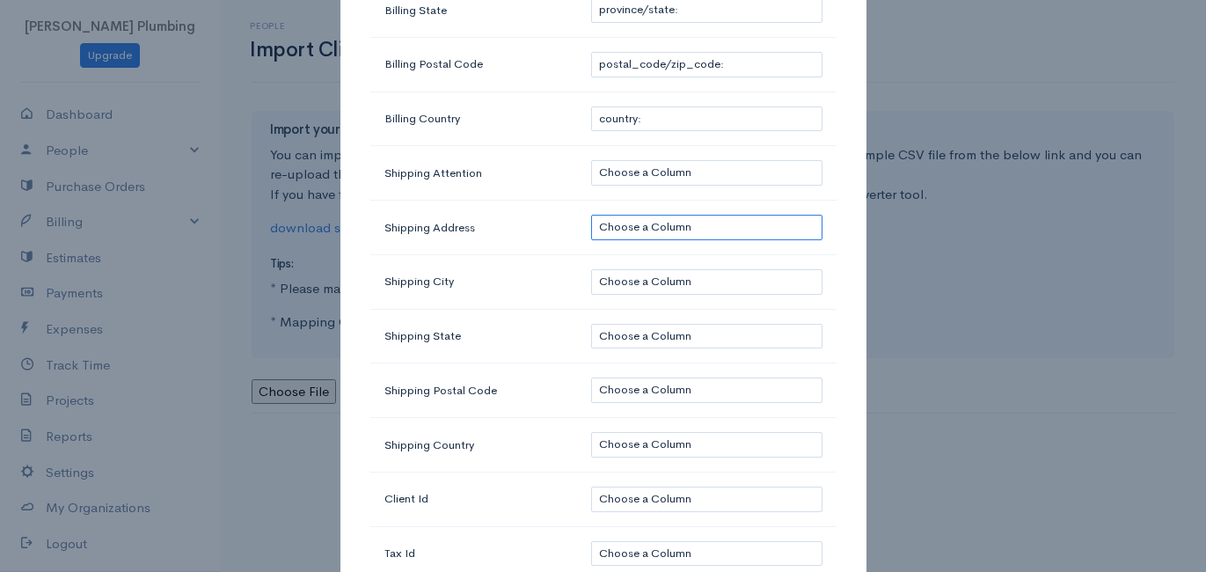
click at [618, 222] on select "Choose a Column customer_name: [PERSON_NAME] email: contact_first_name: [PERSON…" at bounding box center [706, 228] width 230 height 26
select select "13"
click at [591, 215] on select "Choose a Column customer_name: [PERSON_NAME] email: contact_first_name: [PERSON…" at bounding box center [706, 228] width 230 height 26
click at [612, 279] on select "Choose a Column customer_name: [PERSON_NAME] email: contact_first_name: [PERSON…" at bounding box center [706, 282] width 230 height 26
click at [556, 280] on td "Shipping City" at bounding box center [474, 281] width 208 height 55
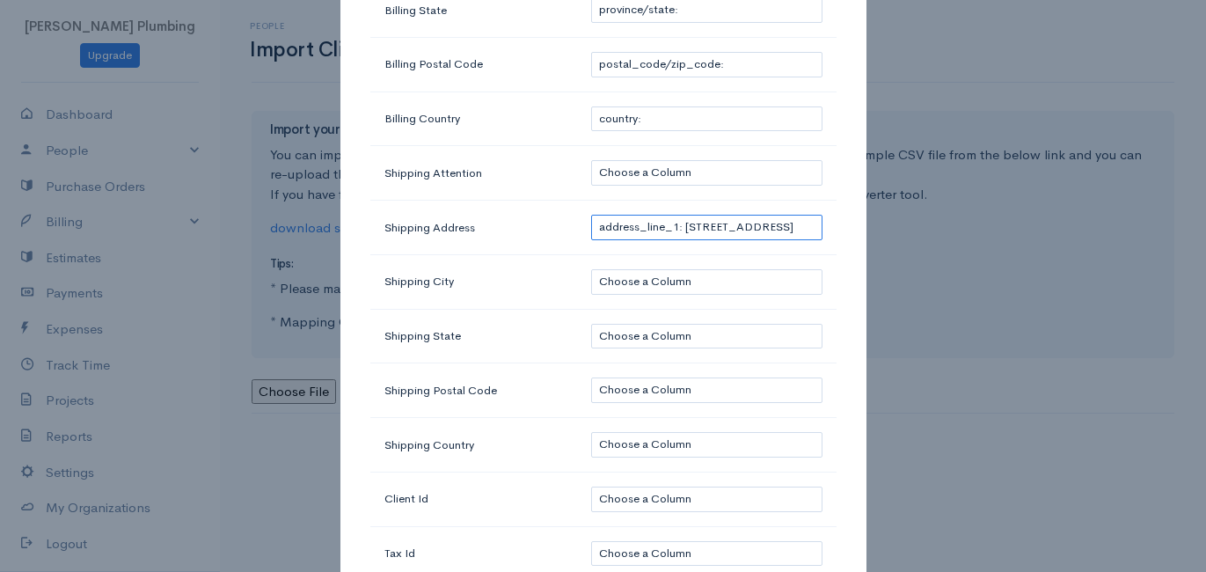
click at [668, 219] on select "Choose a Column customer_name: [PERSON_NAME] email: contact_first_name: [PERSON…" at bounding box center [706, 228] width 230 height 26
click at [553, 265] on td "Shipping City" at bounding box center [474, 281] width 208 height 55
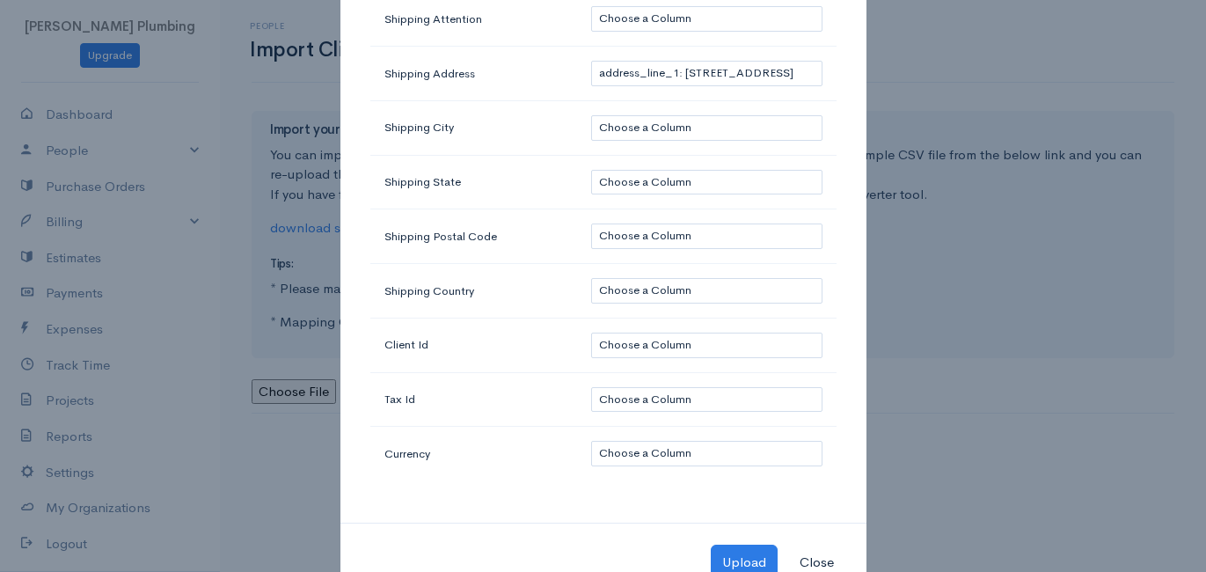
scroll to position [764, 0]
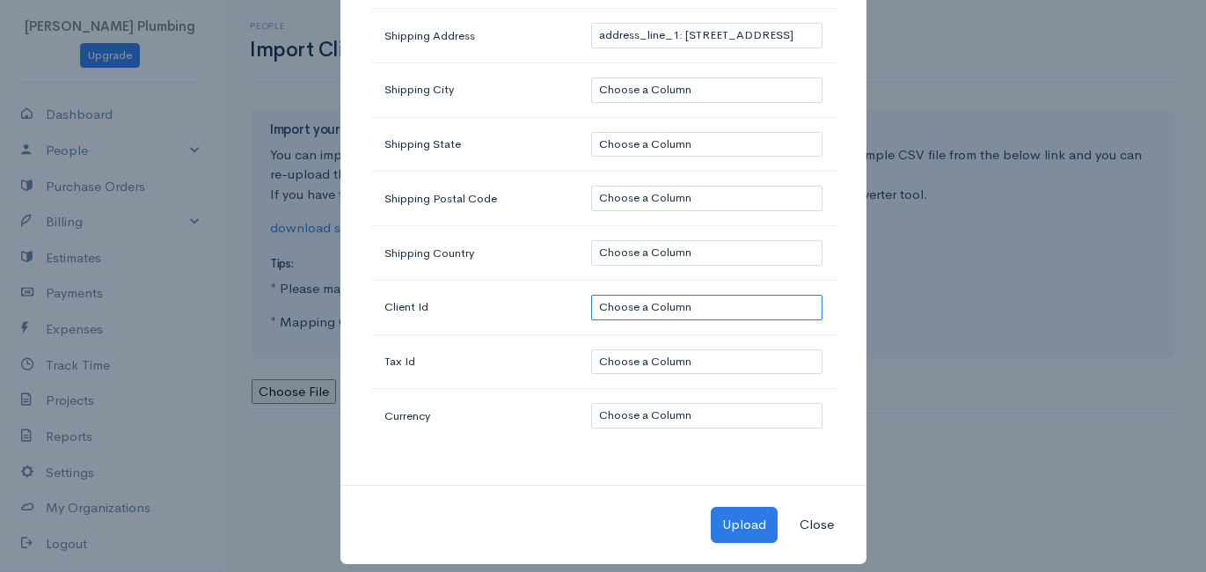
click at [625, 295] on select "Choose a Column customer_name: [PERSON_NAME] email: contact_first_name: [PERSON…" at bounding box center [706, 308] width 230 height 26
click at [501, 311] on td "Client Id" at bounding box center [474, 307] width 208 height 55
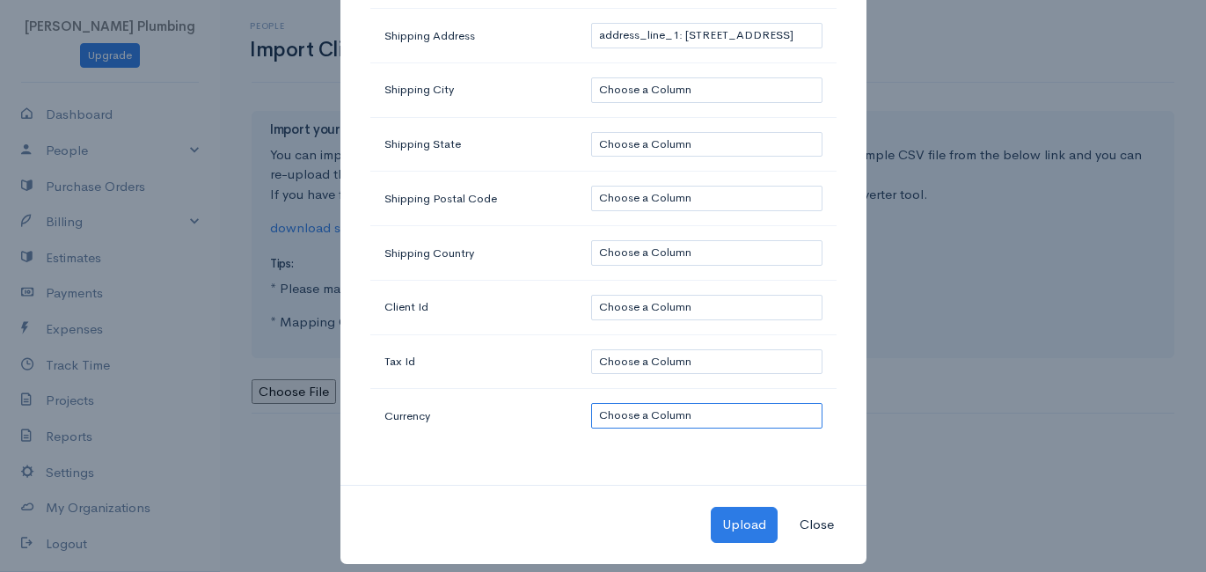
click at [601, 403] on select "Choose a Column customer_name: [PERSON_NAME] email: contact_first_name: [PERSON…" at bounding box center [706, 416] width 230 height 26
click at [538, 366] on td "Tax Id" at bounding box center [474, 361] width 208 height 55
click at [762, 511] on button "Upload" at bounding box center [744, 525] width 67 height 36
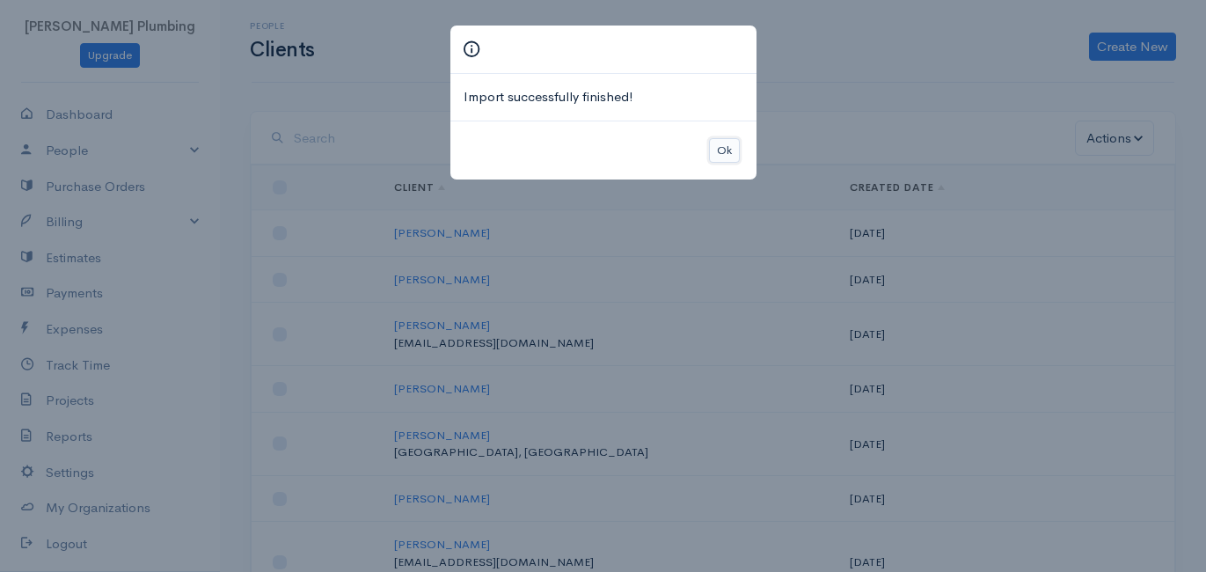
click at [726, 145] on button "Ok" at bounding box center [724, 151] width 31 height 26
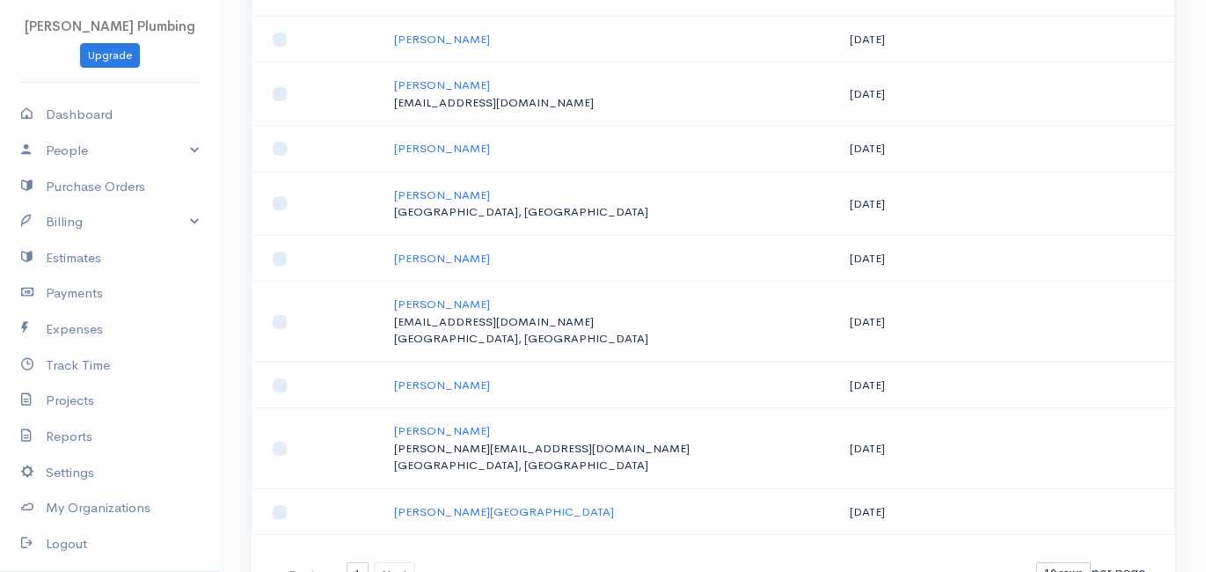
scroll to position [340, 0]
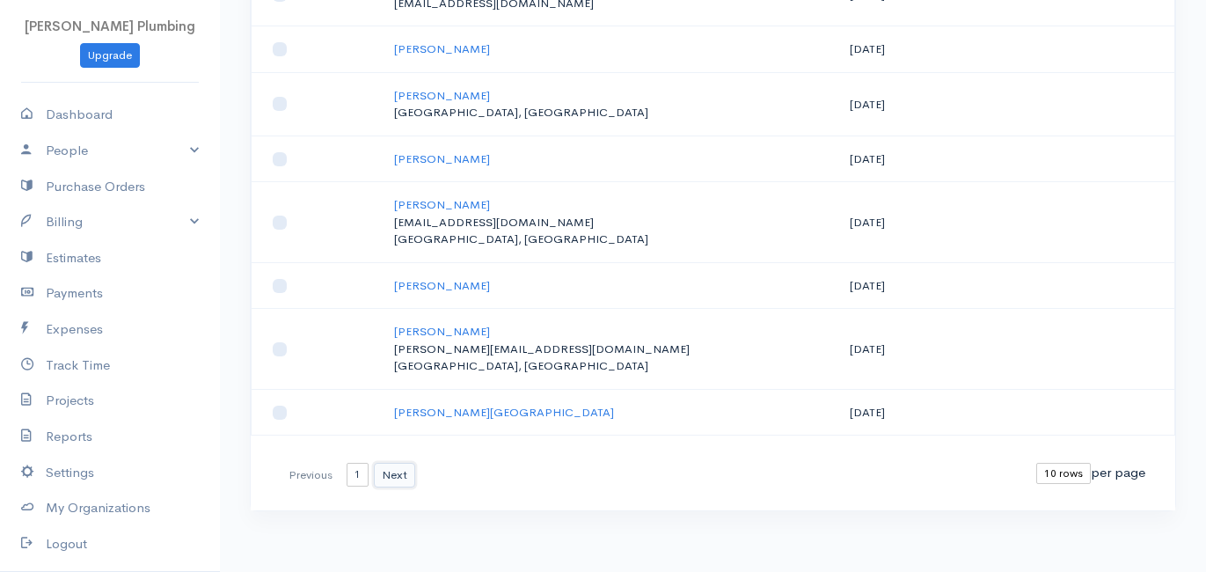
click at [396, 473] on button "Next" at bounding box center [394, 476] width 41 height 26
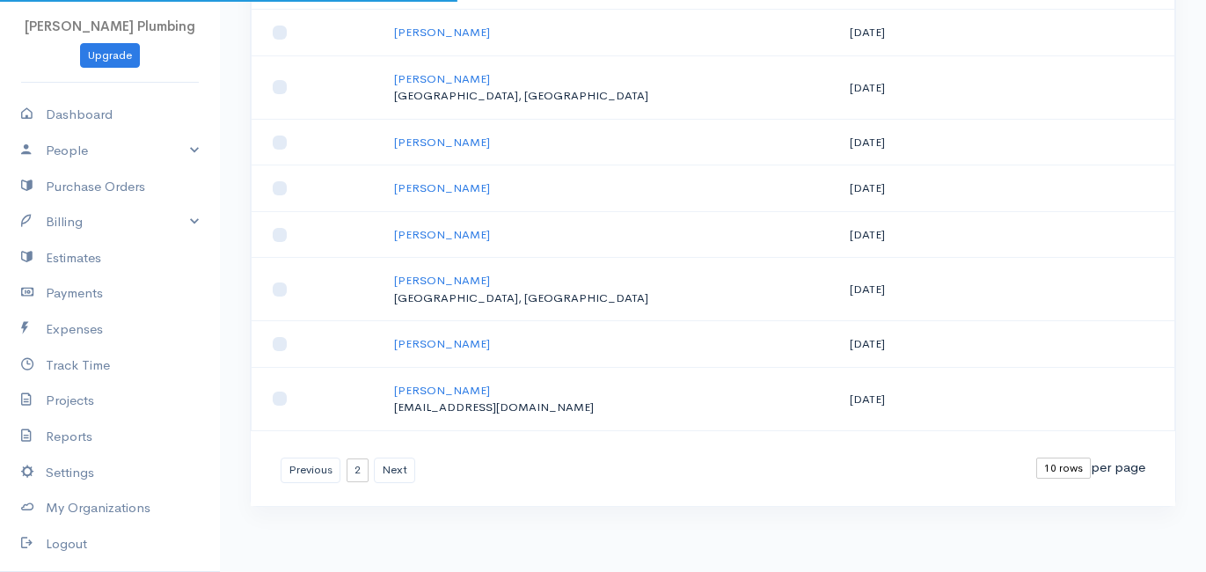
scroll to position [288, 0]
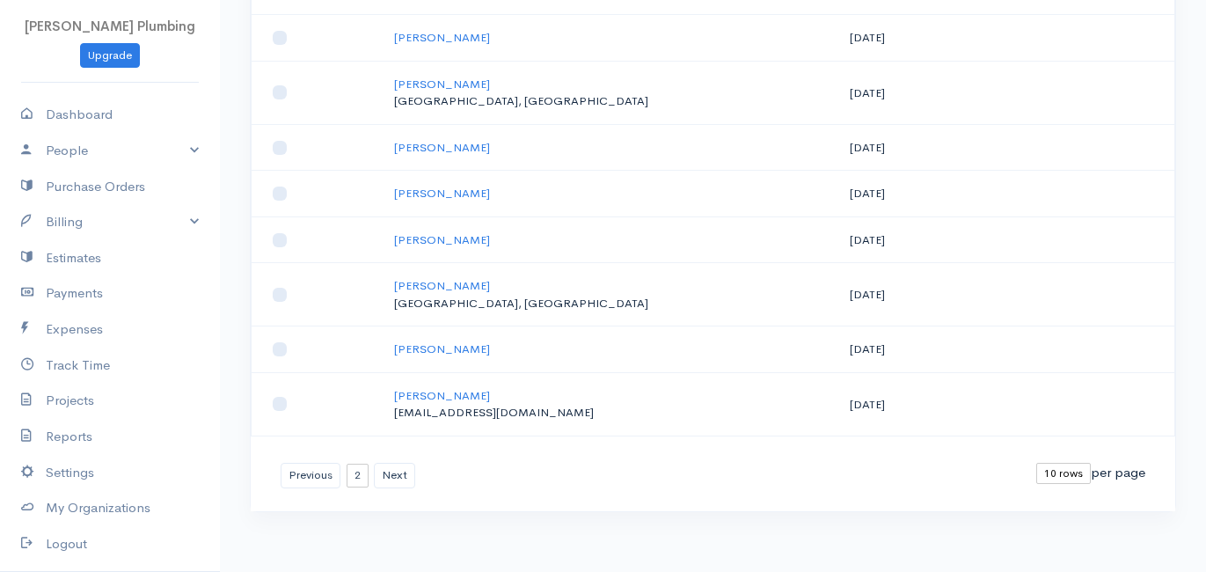
click at [637, 391] on td "Bernstein, Kevin kbernstein12@gmail.com" at bounding box center [608, 403] width 456 height 63
click at [469, 394] on link "Bernstein, Kevin" at bounding box center [442, 395] width 96 height 15
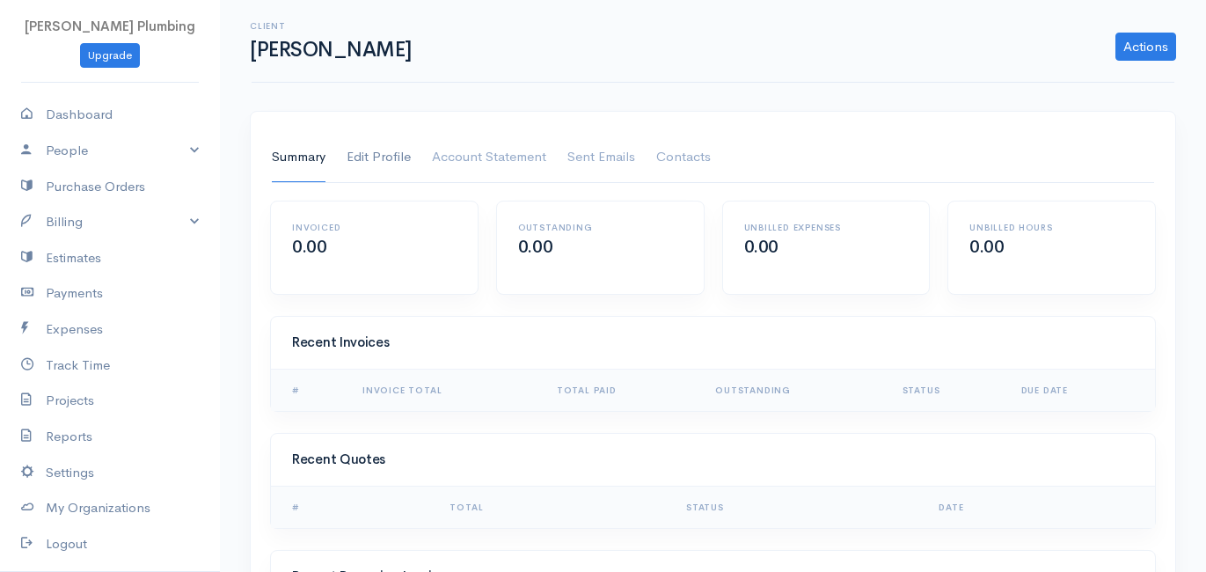
click at [391, 161] on link "Edit Profile" at bounding box center [379, 157] width 64 height 49
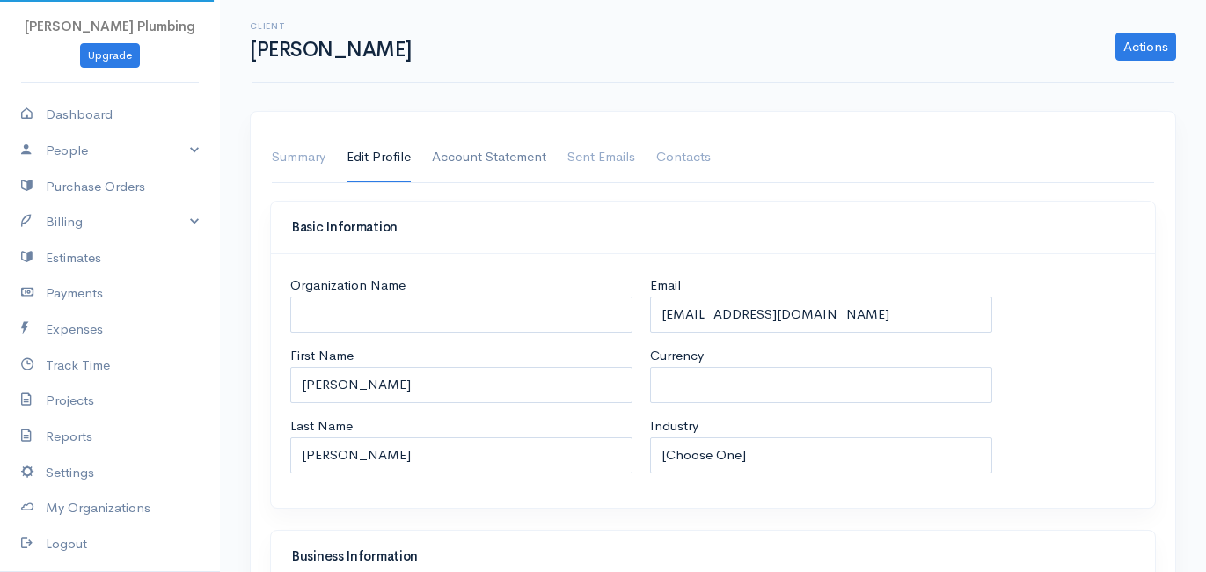
select select "USD"
click at [1140, 43] on link "Actions" at bounding box center [1146, 47] width 61 height 28
click at [1006, 78] on div "Client Bernstein, Kevin Actions Archive Client Delete Client" at bounding box center [713, 41] width 923 height 83
click at [272, 154] on link "Summary" at bounding box center [299, 157] width 54 height 49
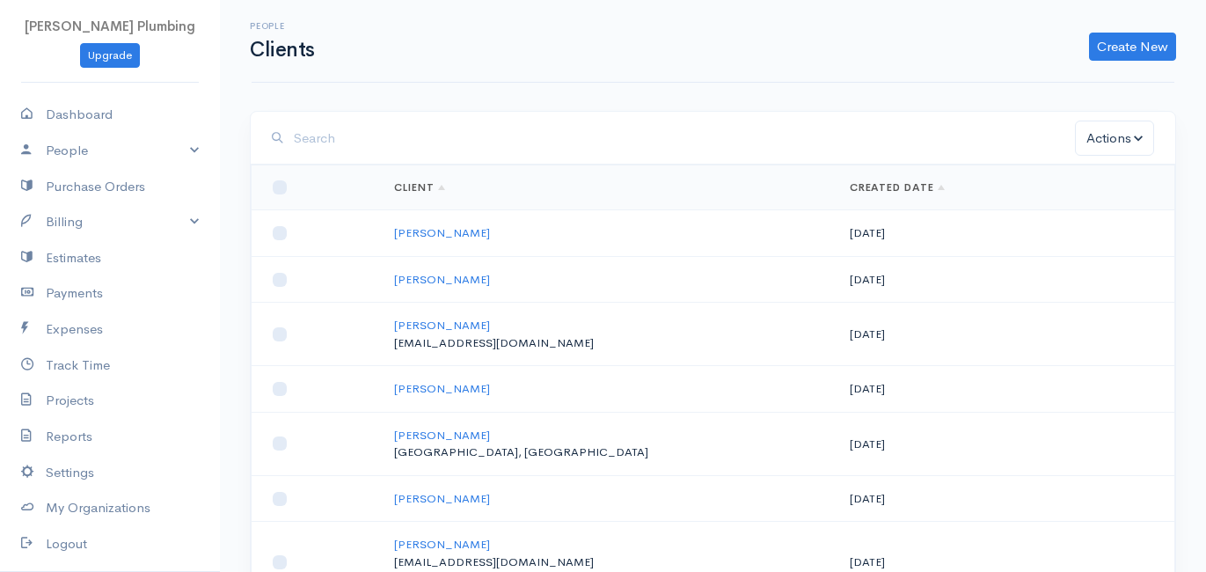
scroll to position [340, 0]
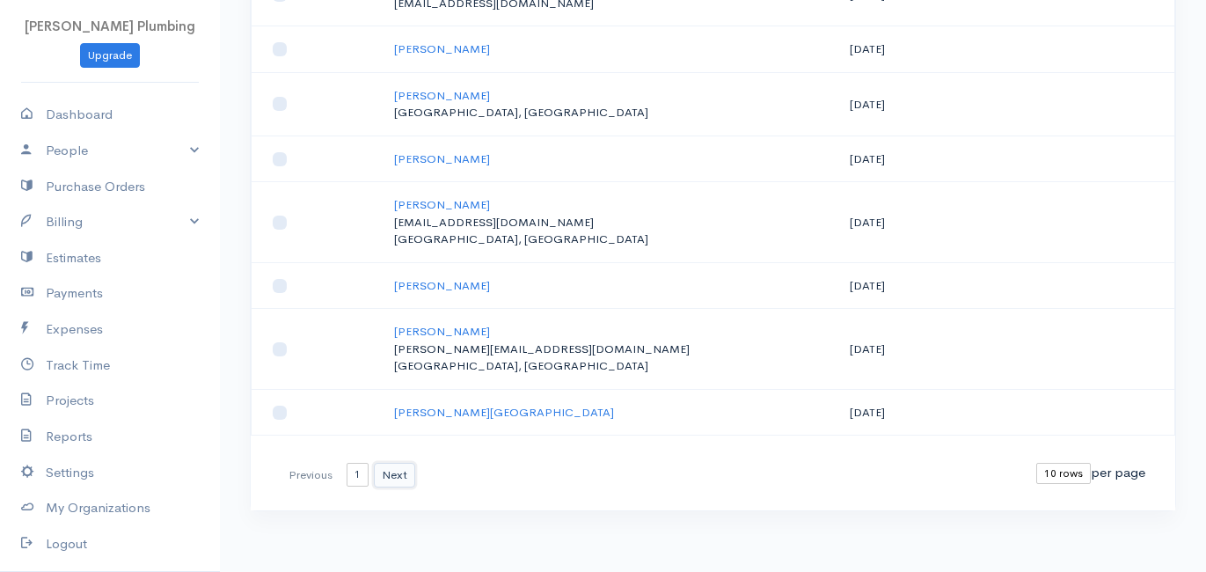
click at [387, 476] on button "Next" at bounding box center [394, 476] width 41 height 26
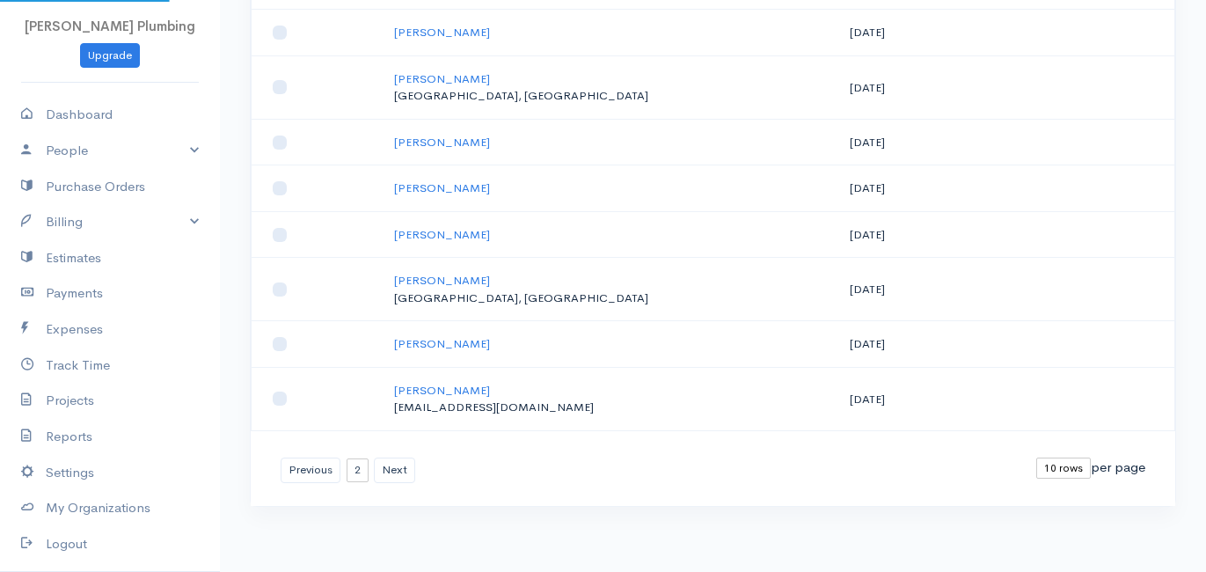
scroll to position [288, 0]
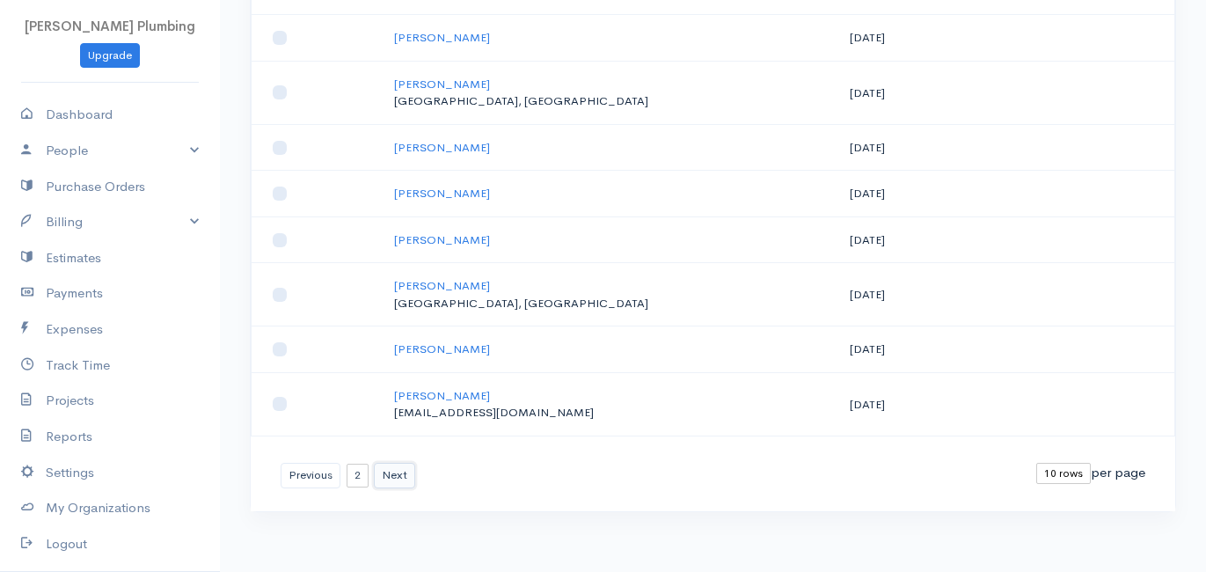
click at [390, 475] on button "Next" at bounding box center [394, 476] width 41 height 26
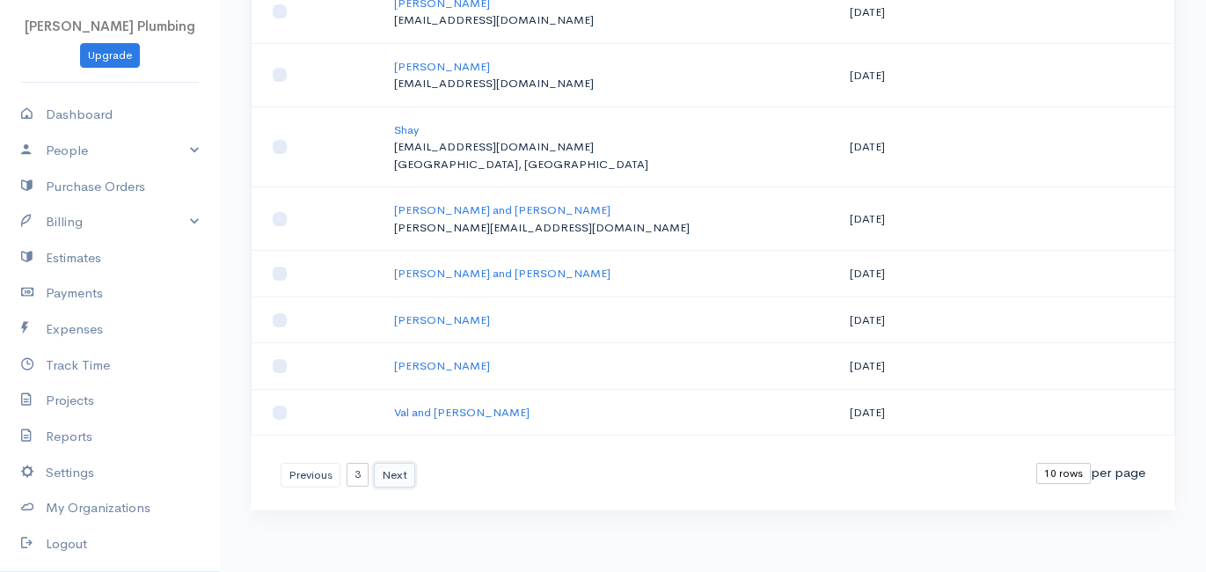
click at [390, 475] on button "Next" at bounding box center [394, 476] width 41 height 26
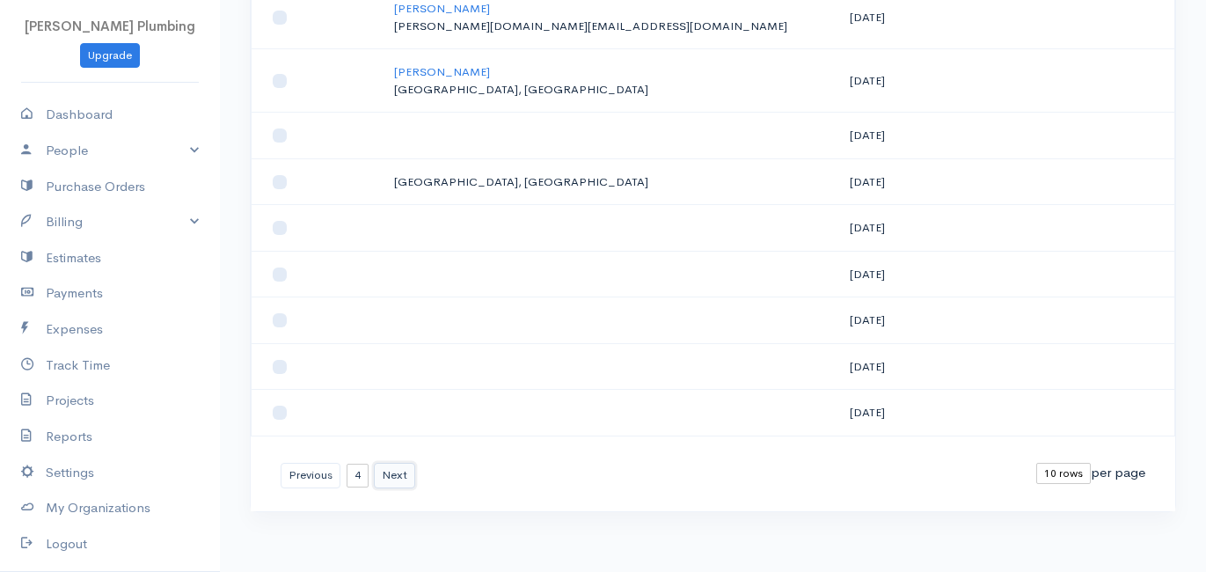
click at [386, 470] on button "Next" at bounding box center [394, 476] width 41 height 26
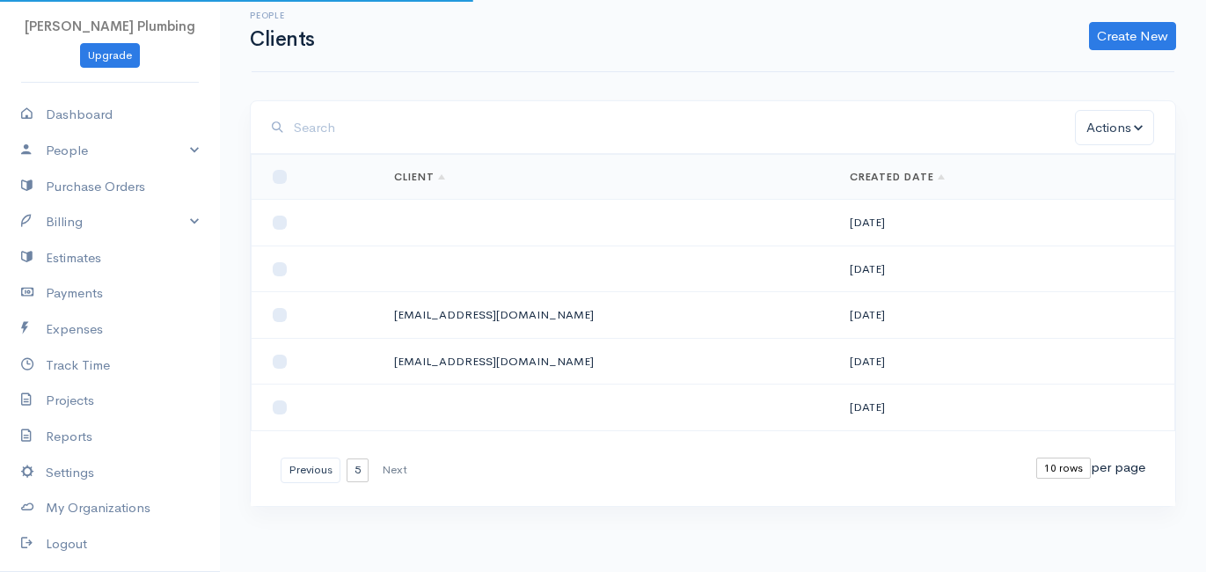
scroll to position [7, 0]
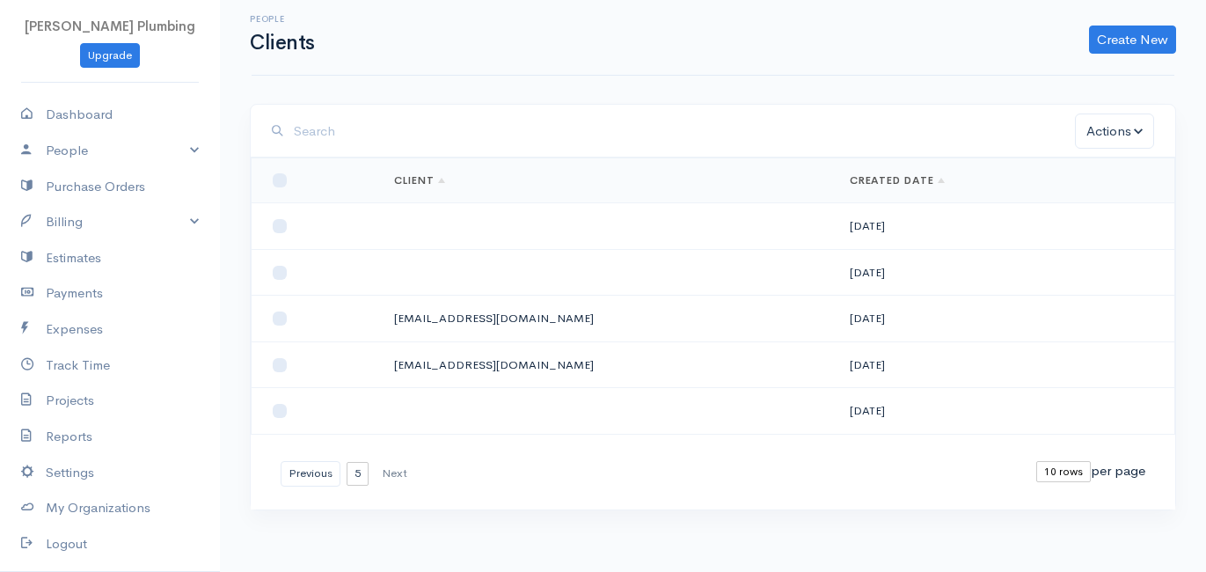
click at [386, 470] on div "First Previous 1 2 3 4 5 Next Last" at bounding box center [351, 474] width 140 height 26
click at [279, 406] on input "checkbox" at bounding box center [280, 411] width 14 height 14
click at [422, 282] on td at bounding box center [608, 272] width 456 height 47
click at [280, 410] on input "checkbox" at bounding box center [280, 411] width 14 height 14
checkbox input "false"
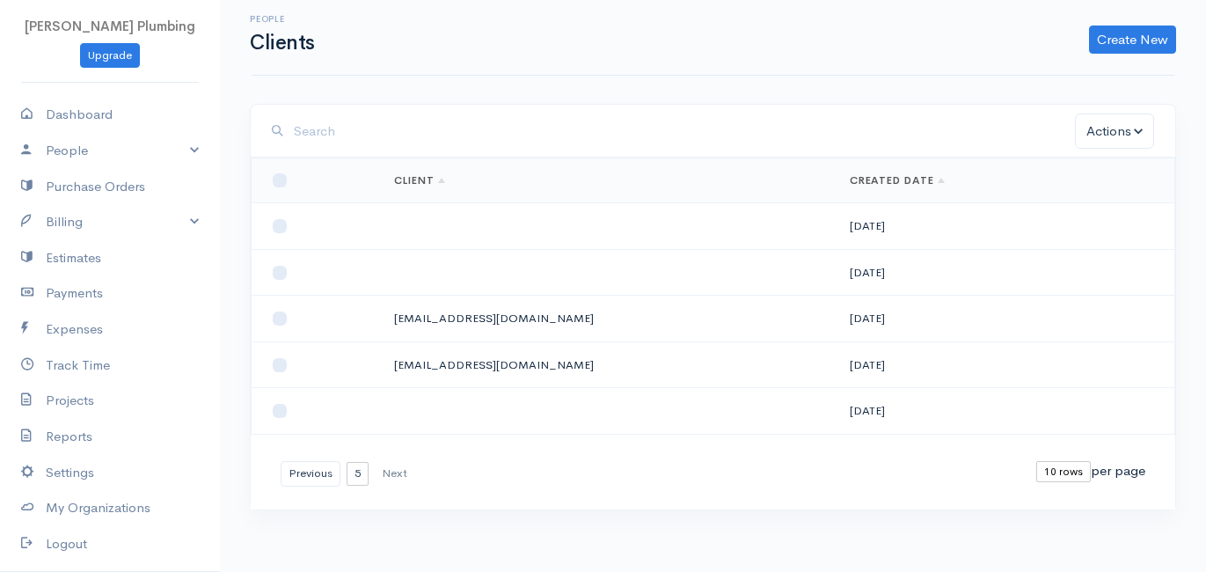
click at [421, 274] on td at bounding box center [608, 272] width 456 height 47
click at [429, 317] on p "konscontractor@gmail.com" at bounding box center [608, 319] width 428 height 18
click at [279, 318] on input "checkbox" at bounding box center [280, 318] width 14 height 14
checkbox input "false"
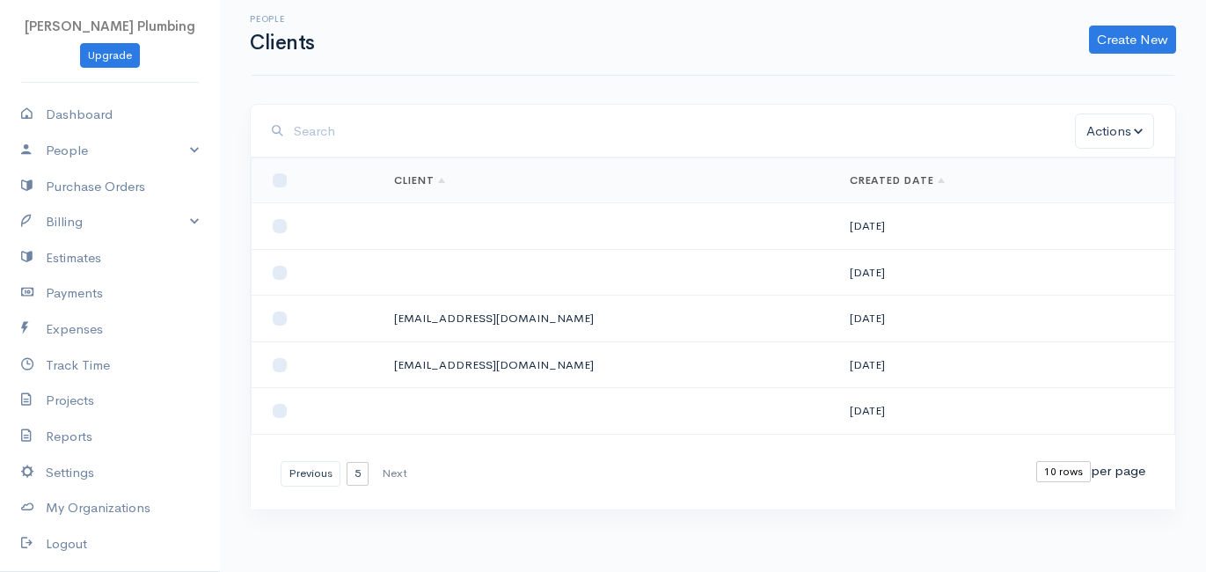
click at [869, 307] on td "[DATE]" at bounding box center [1006, 319] width 340 height 47
click at [740, 262] on td at bounding box center [608, 272] width 456 height 47
click at [312, 470] on button "Previous" at bounding box center [311, 474] width 60 height 26
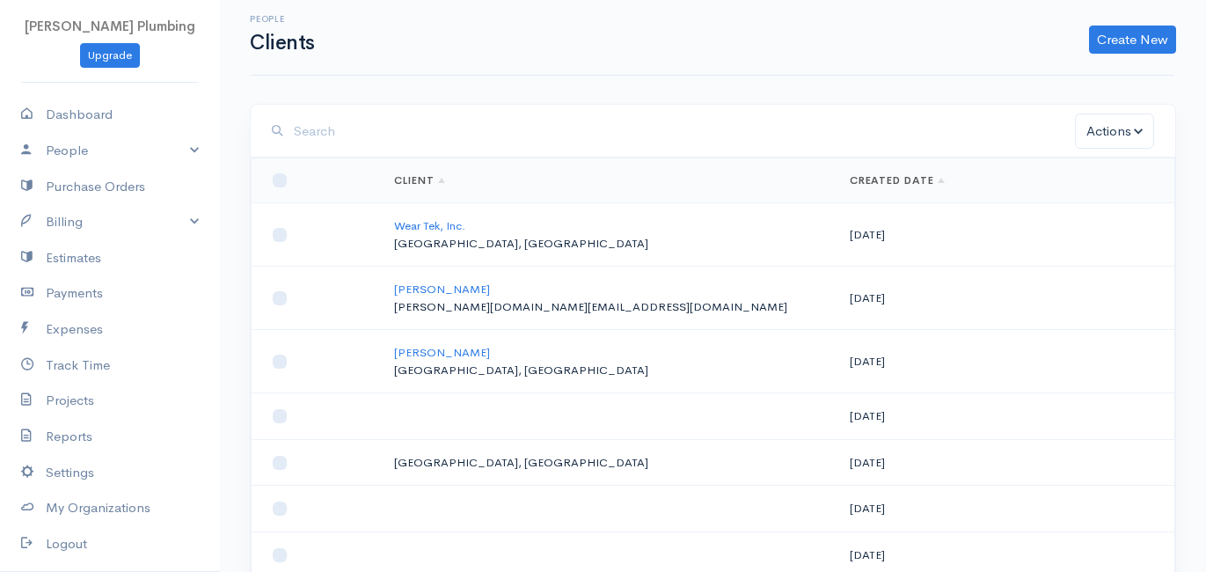
scroll to position [288, 0]
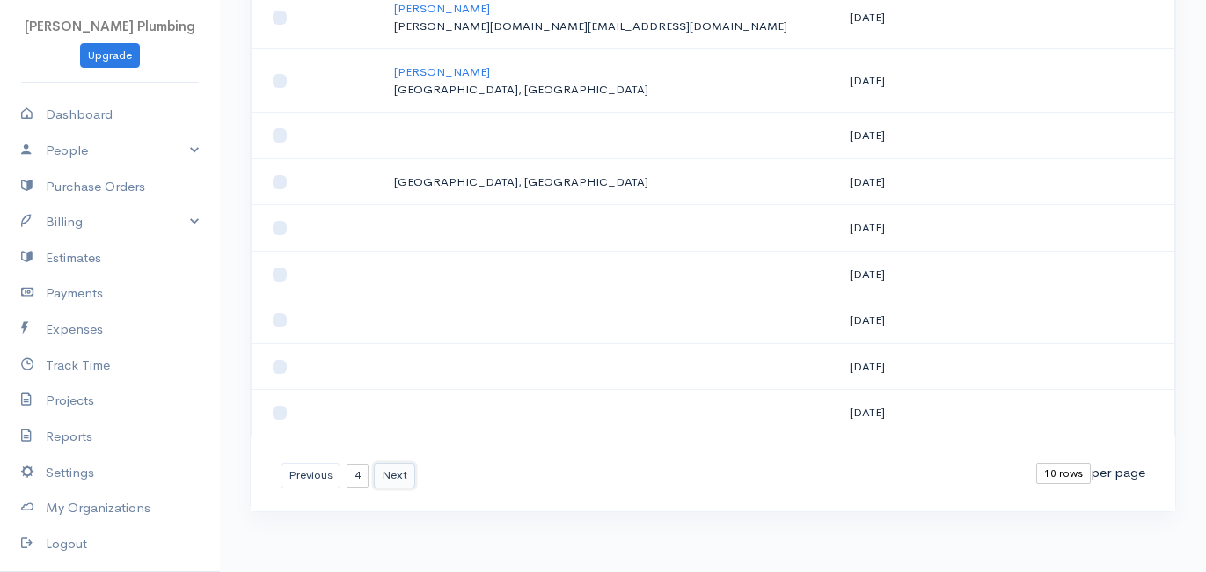
click at [397, 476] on button "Next" at bounding box center [394, 476] width 41 height 26
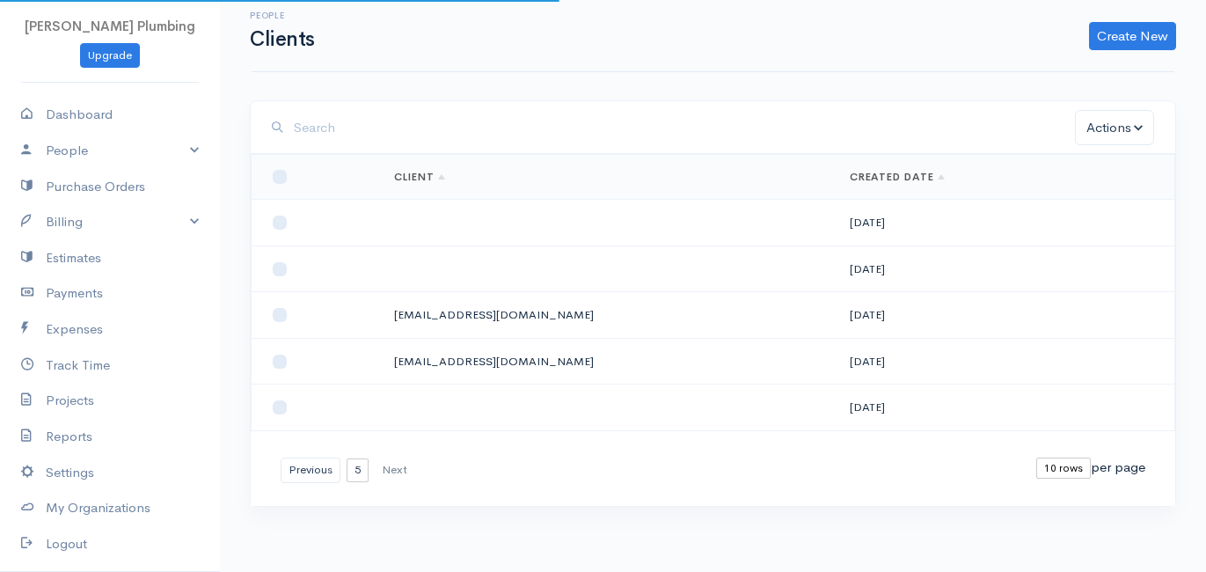
scroll to position [7, 0]
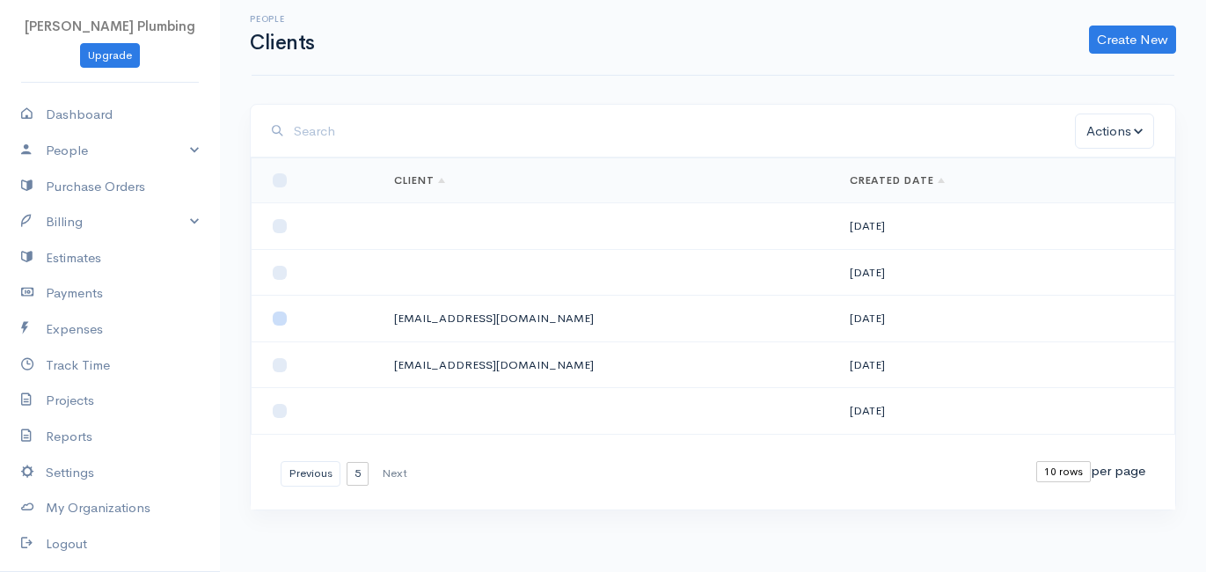
click at [276, 321] on input "checkbox" at bounding box center [280, 318] width 14 height 14
click at [1122, 120] on button "Actions" at bounding box center [1114, 131] width 79 height 36
click at [1131, 236] on link "Email" at bounding box center [1156, 231] width 169 height 31
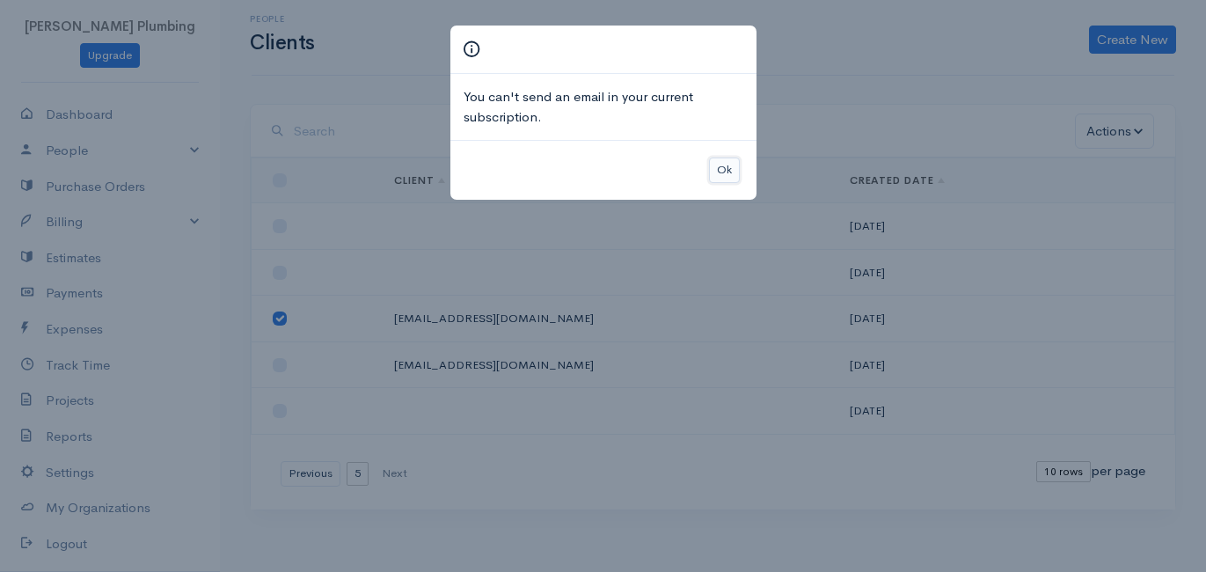
click at [721, 173] on button "Ok" at bounding box center [724, 170] width 31 height 26
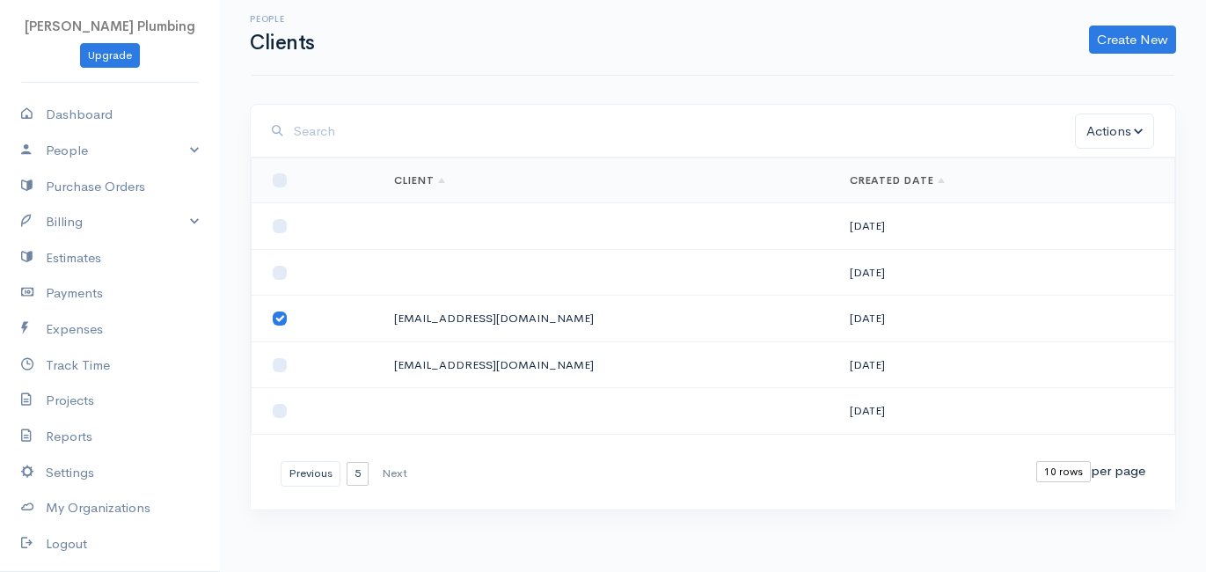
click at [277, 315] on input "checkbox" at bounding box center [280, 318] width 14 height 14
checkbox input "false"
